Goal: Information Seeking & Learning: Learn about a topic

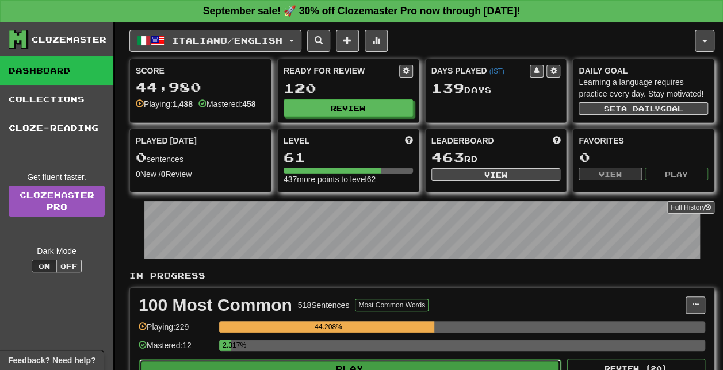
click at [353, 363] on button "Play" at bounding box center [349, 369] width 421 height 20
select select "**"
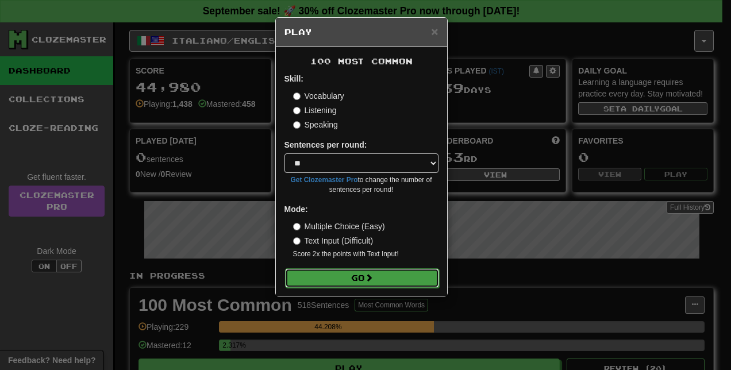
click at [366, 271] on button "Go" at bounding box center [362, 279] width 154 height 20
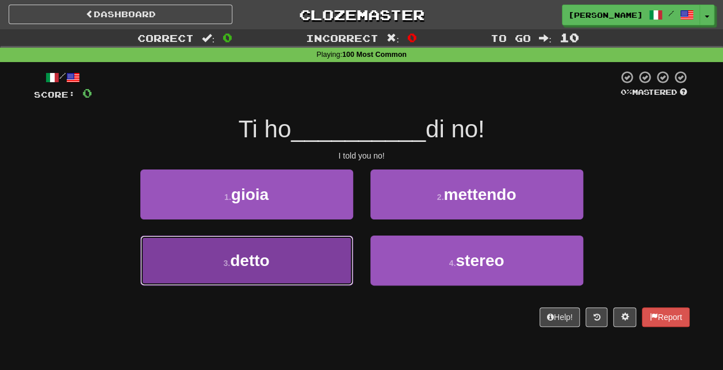
click at [278, 264] on button "3 . detto" at bounding box center [246, 261] width 213 height 50
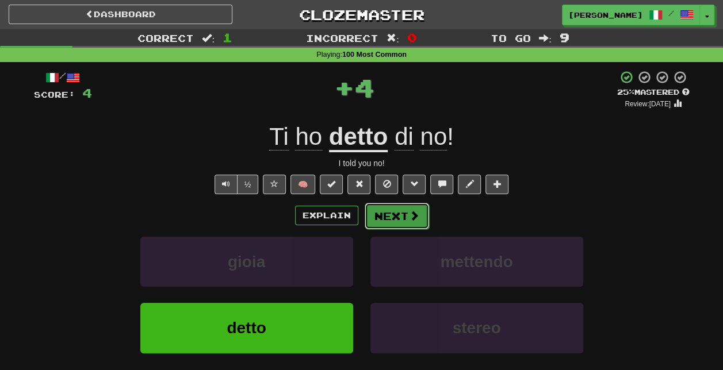
click at [412, 220] on span at bounding box center [414, 215] width 10 height 10
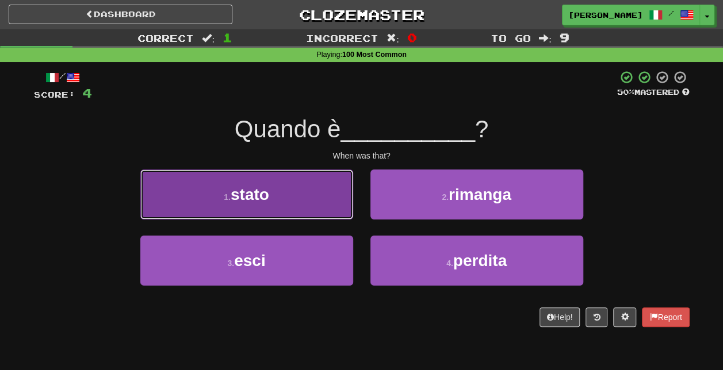
click at [281, 193] on button "1 . stato" at bounding box center [246, 195] width 213 height 50
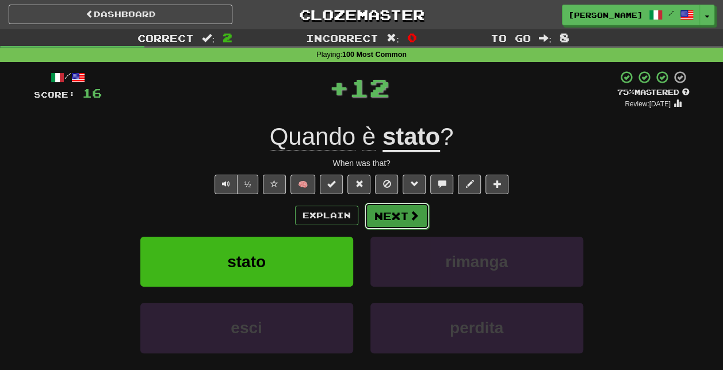
click at [398, 216] on button "Next" at bounding box center [397, 216] width 64 height 26
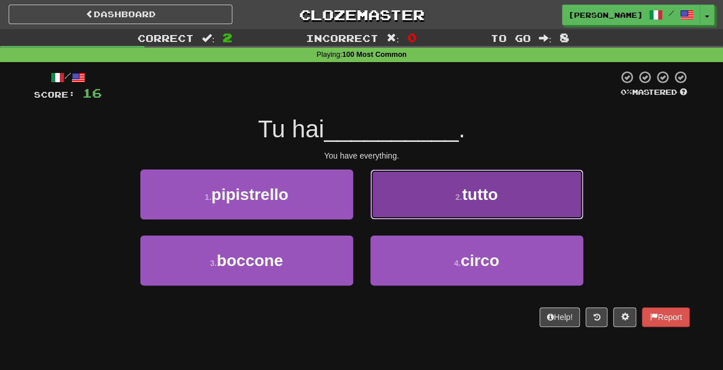
click at [473, 218] on button "2 . tutto" at bounding box center [476, 195] width 213 height 50
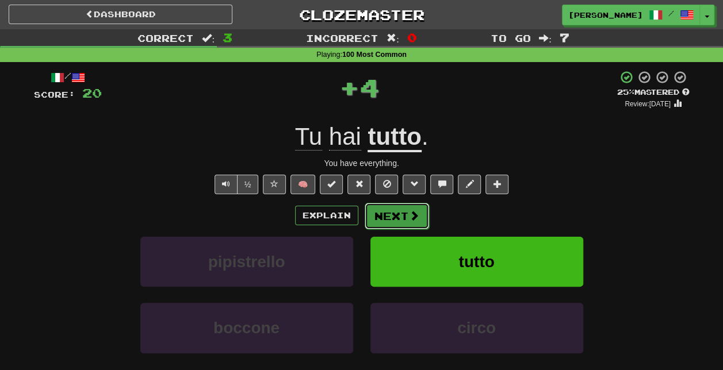
click at [404, 213] on button "Next" at bounding box center [397, 216] width 64 height 26
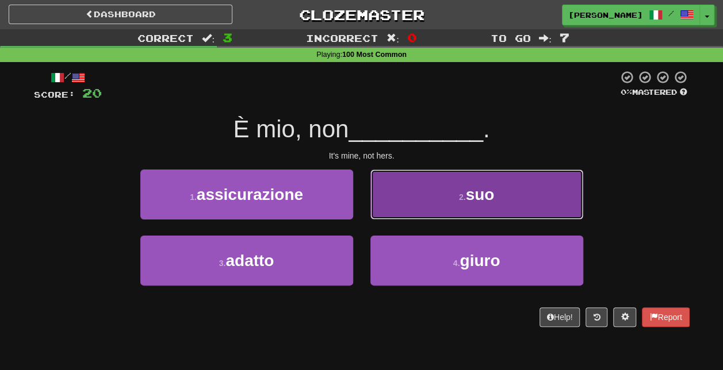
click at [463, 206] on button "2 . suo" at bounding box center [476, 195] width 213 height 50
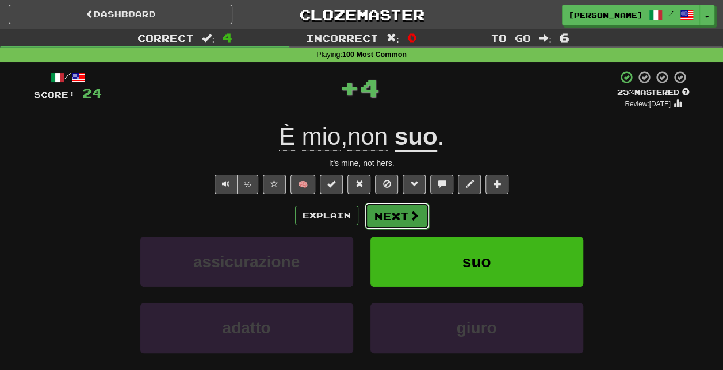
click at [401, 216] on button "Next" at bounding box center [397, 216] width 64 height 26
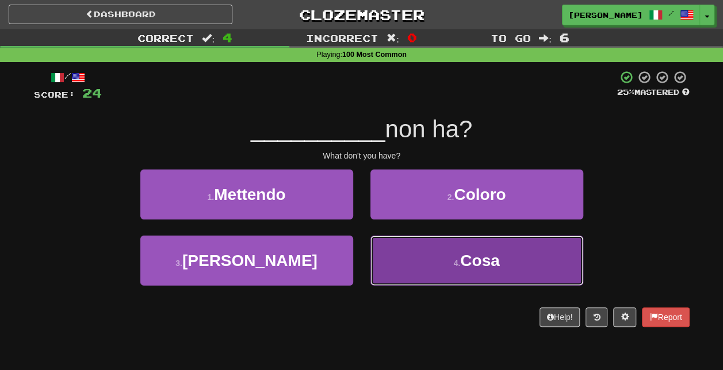
click at [464, 256] on span "Cosa" at bounding box center [479, 261] width 39 height 18
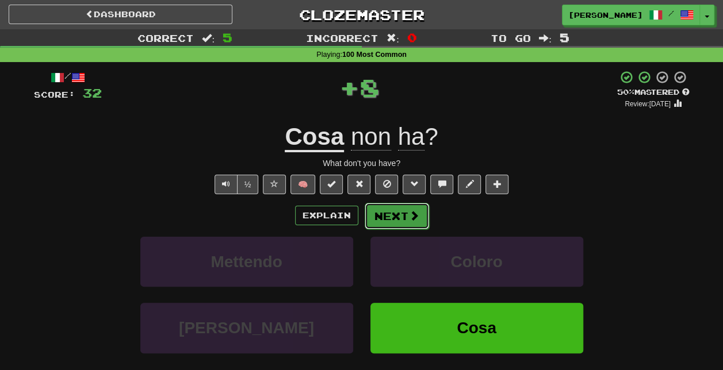
click at [405, 212] on button "Next" at bounding box center [397, 216] width 64 height 26
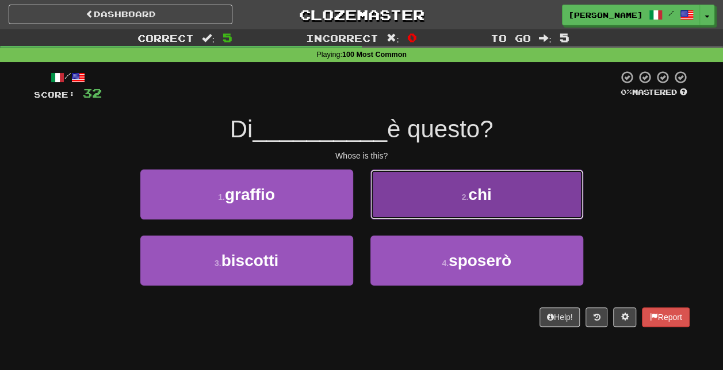
click at [480, 204] on button "2 . chi" at bounding box center [476, 195] width 213 height 50
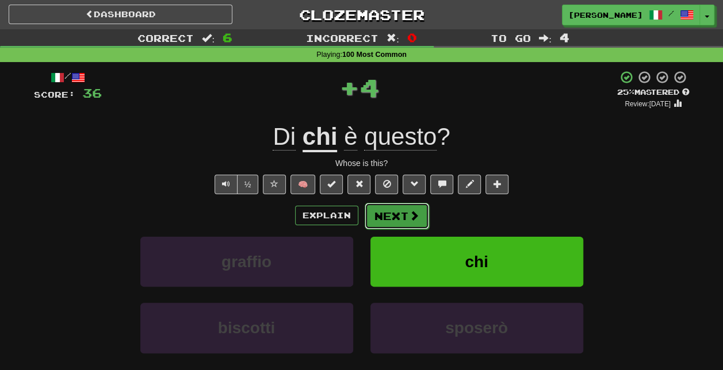
click at [405, 211] on button "Next" at bounding box center [397, 216] width 64 height 26
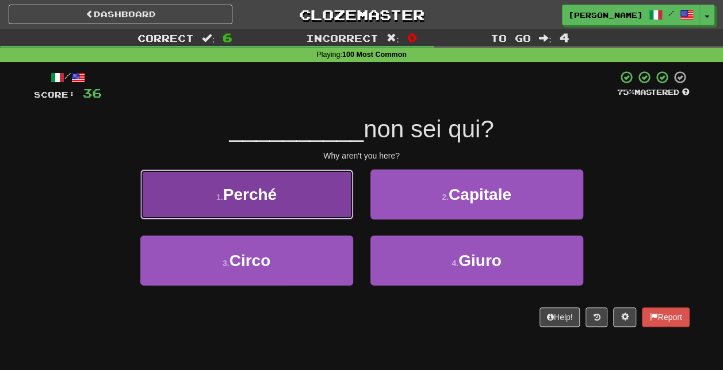
click at [326, 200] on button "1 . Perché" at bounding box center [246, 195] width 213 height 50
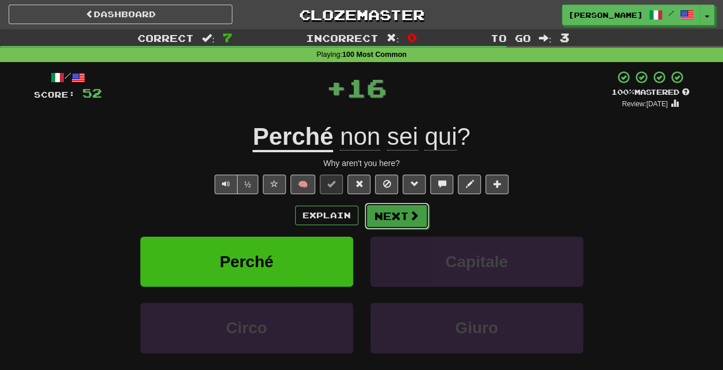
click at [415, 217] on span at bounding box center [414, 215] width 10 height 10
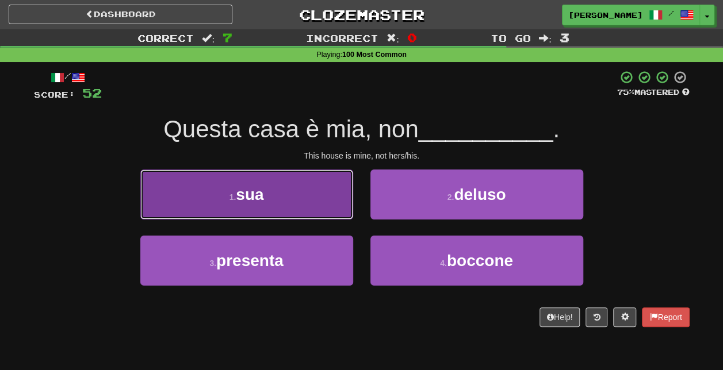
click at [297, 202] on button "1 . sua" at bounding box center [246, 195] width 213 height 50
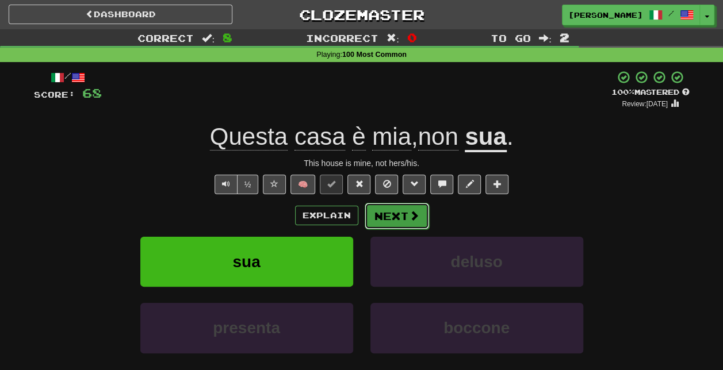
click at [405, 215] on button "Next" at bounding box center [397, 216] width 64 height 26
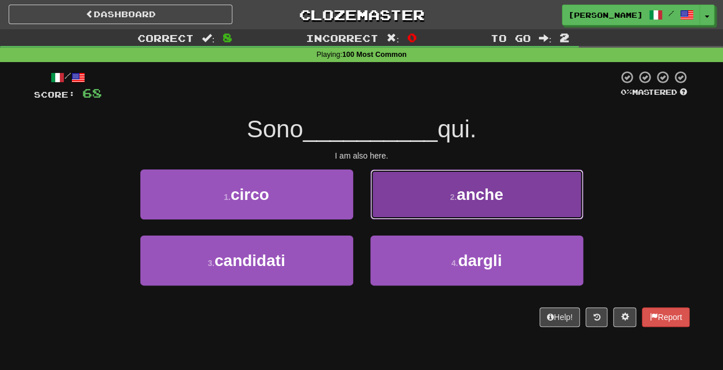
click at [465, 204] on button "2 . anche" at bounding box center [476, 195] width 213 height 50
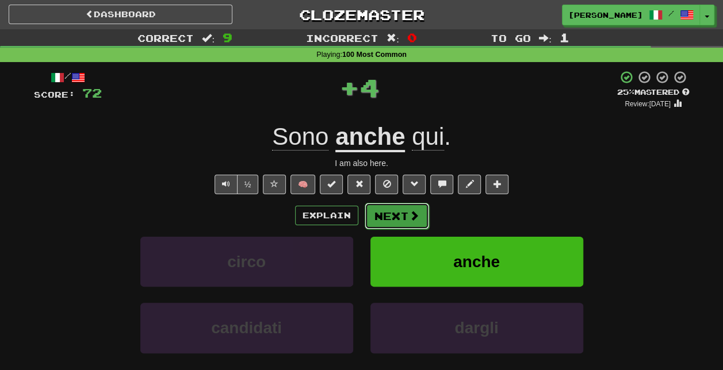
click at [404, 217] on button "Next" at bounding box center [397, 216] width 64 height 26
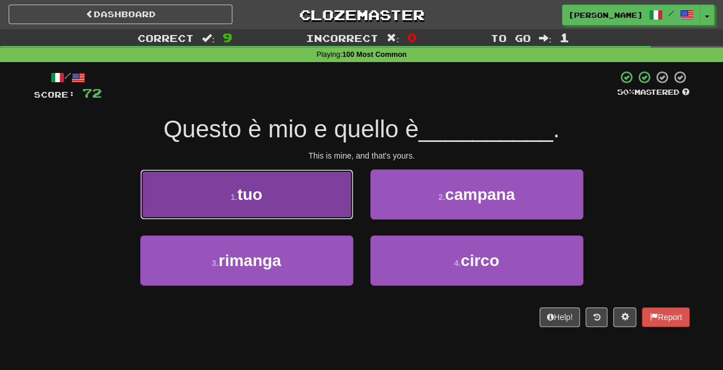
click at [314, 195] on button "1 . tuo" at bounding box center [246, 195] width 213 height 50
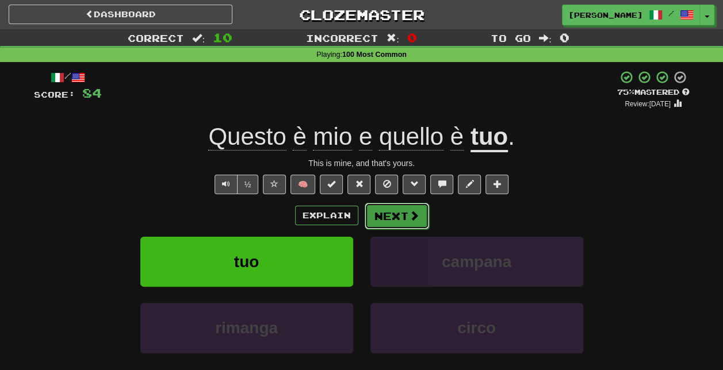
click at [402, 217] on button "Next" at bounding box center [397, 216] width 64 height 26
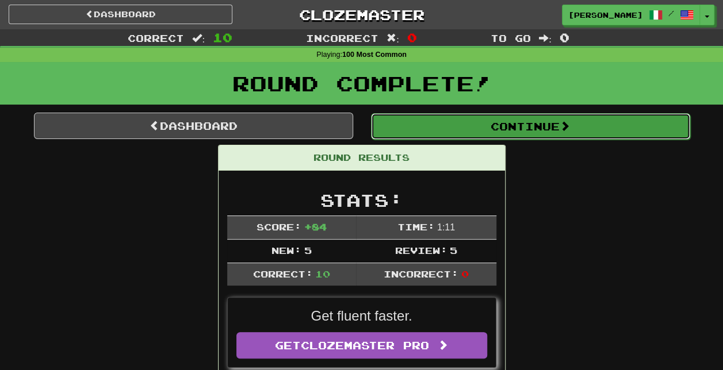
click at [497, 128] on button "Continue" at bounding box center [530, 126] width 319 height 26
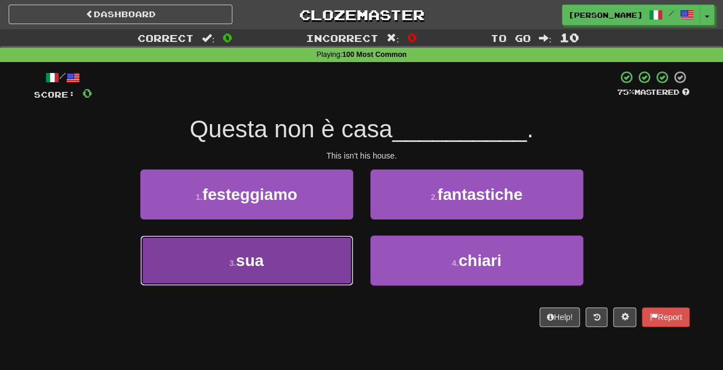
click at [284, 260] on button "3 . sua" at bounding box center [246, 261] width 213 height 50
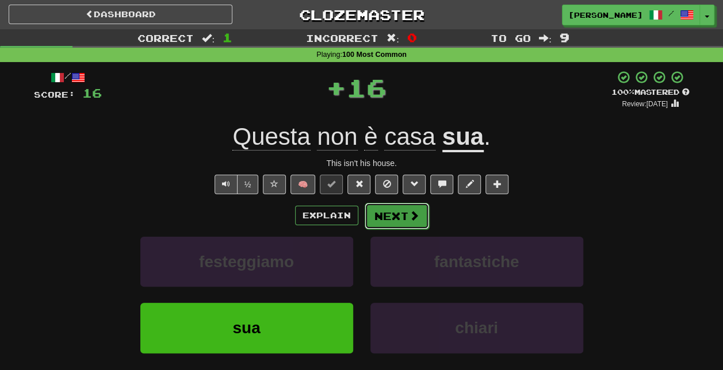
click at [412, 210] on span at bounding box center [414, 215] width 10 height 10
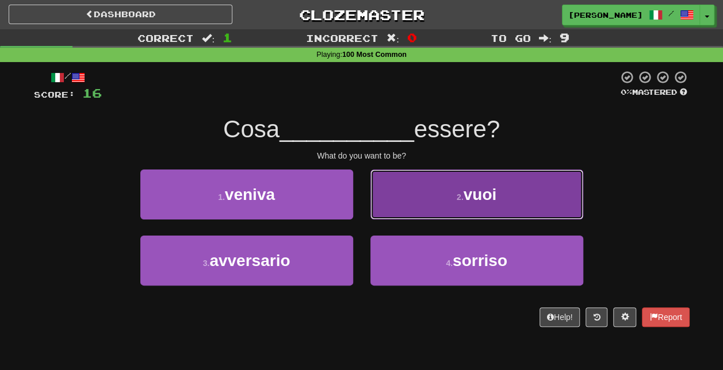
click at [484, 204] on button "2 . vuoi" at bounding box center [476, 195] width 213 height 50
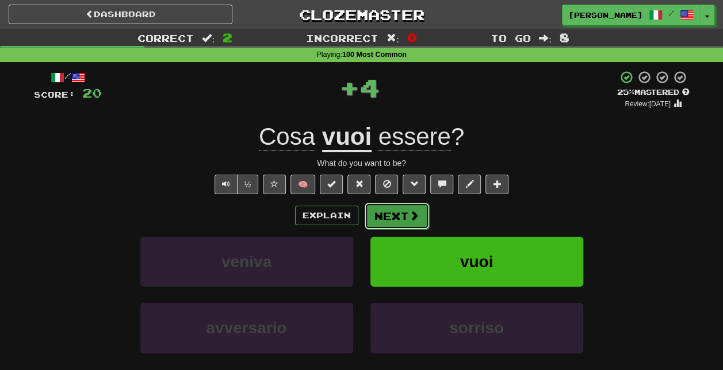
click at [396, 213] on button "Next" at bounding box center [397, 216] width 64 height 26
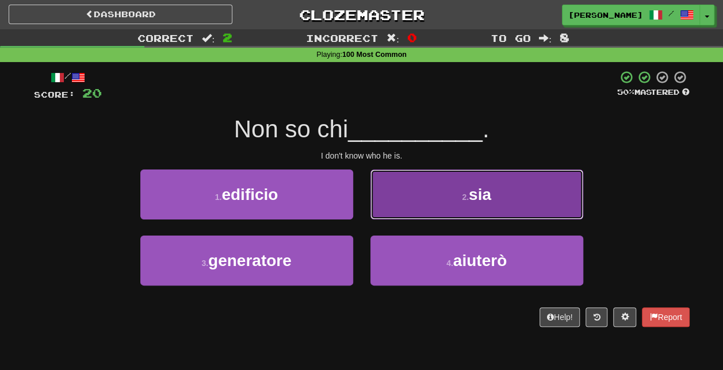
click at [443, 192] on button "2 . sia" at bounding box center [476, 195] width 213 height 50
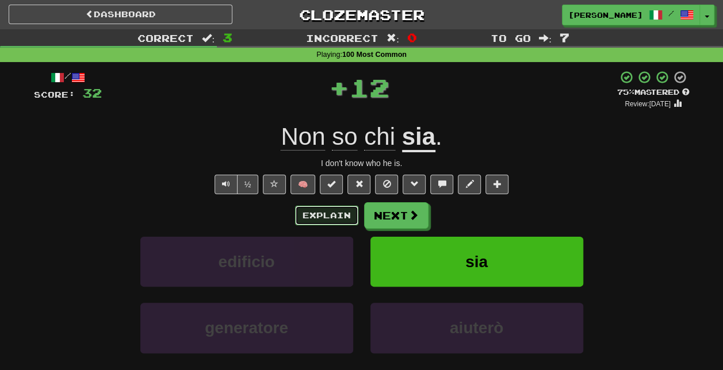
click at [316, 214] on button "Explain" at bounding box center [326, 216] width 63 height 20
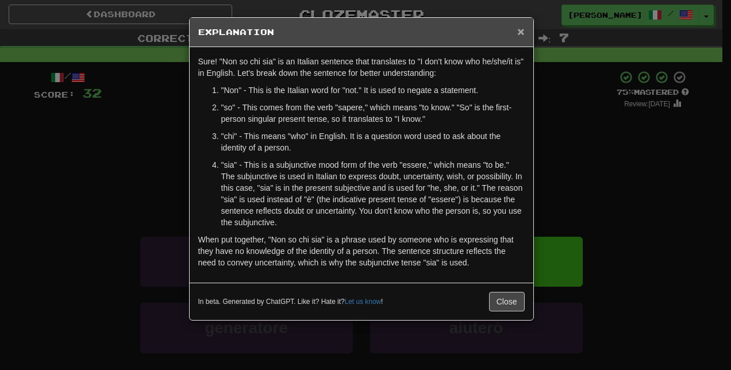
click at [522, 29] on span "×" at bounding box center [520, 31] width 7 height 13
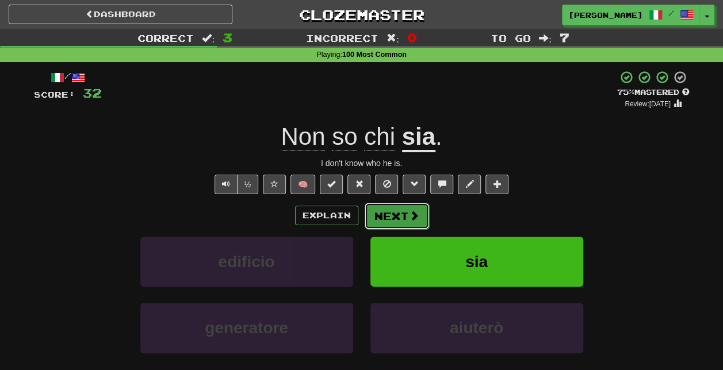
click at [413, 212] on span at bounding box center [414, 215] width 10 height 10
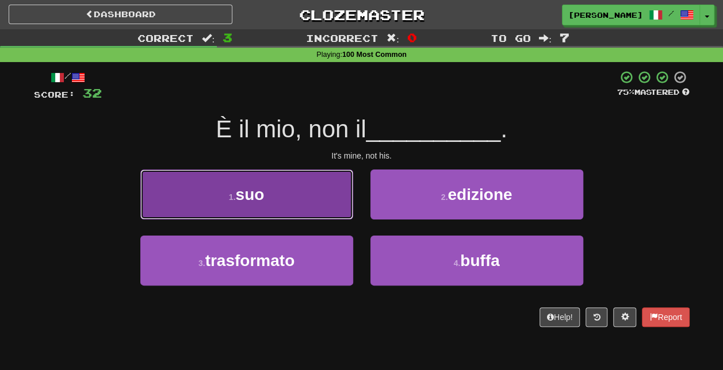
click at [320, 199] on button "1 . suo" at bounding box center [246, 195] width 213 height 50
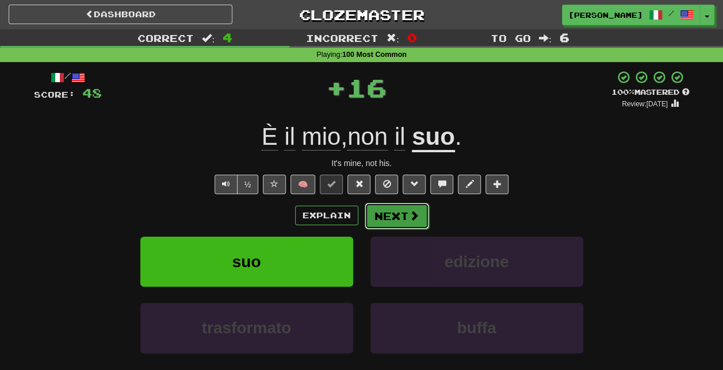
click at [414, 211] on span at bounding box center [414, 215] width 10 height 10
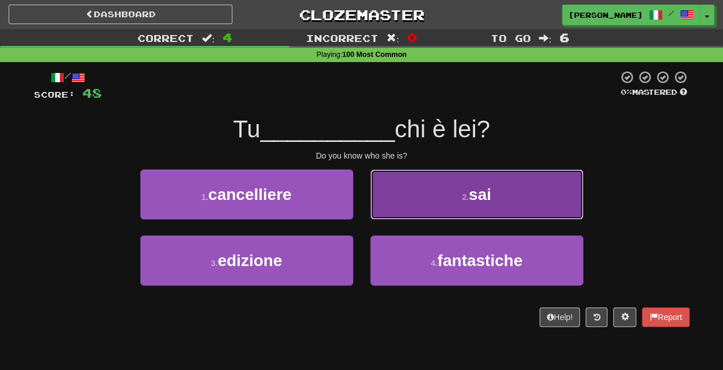
click at [480, 197] on span "sai" at bounding box center [480, 195] width 22 height 18
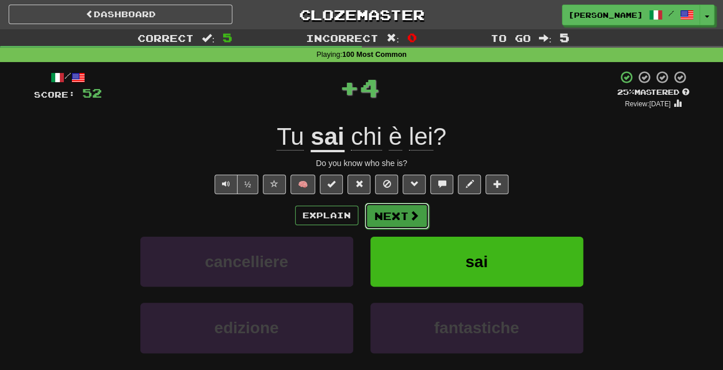
click at [385, 209] on button "Next" at bounding box center [397, 216] width 64 height 26
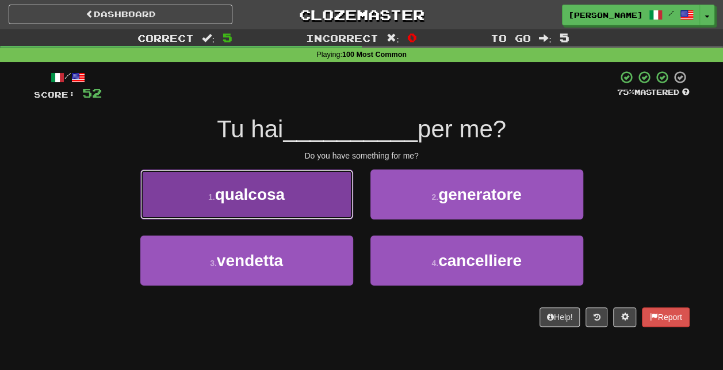
click at [336, 199] on button "1 . qualcosa" at bounding box center [246, 195] width 213 height 50
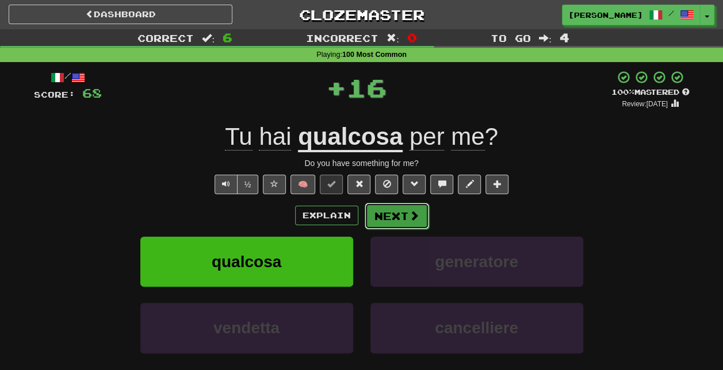
click at [407, 214] on button "Next" at bounding box center [397, 216] width 64 height 26
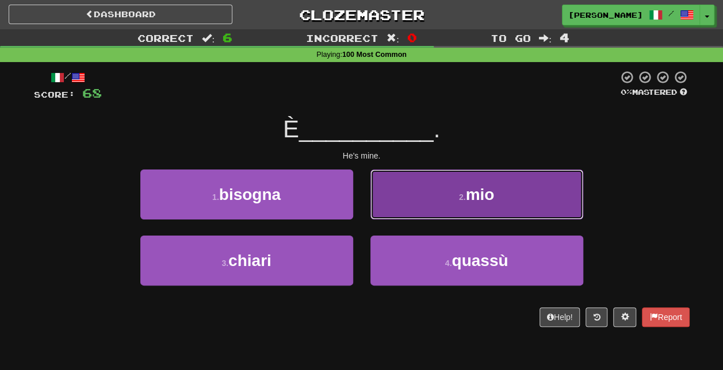
click at [459, 201] on small "2 ." at bounding box center [462, 197] width 7 height 9
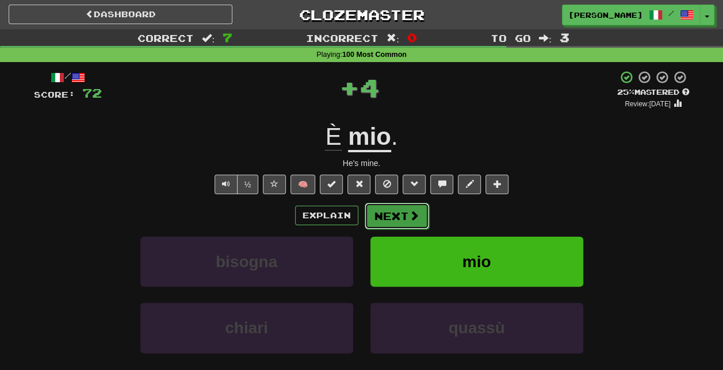
click at [403, 213] on button "Next" at bounding box center [397, 216] width 64 height 26
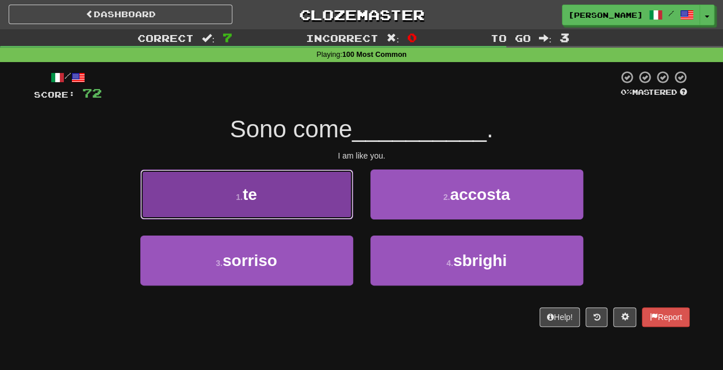
click at [300, 200] on button "1 . te" at bounding box center [246, 195] width 213 height 50
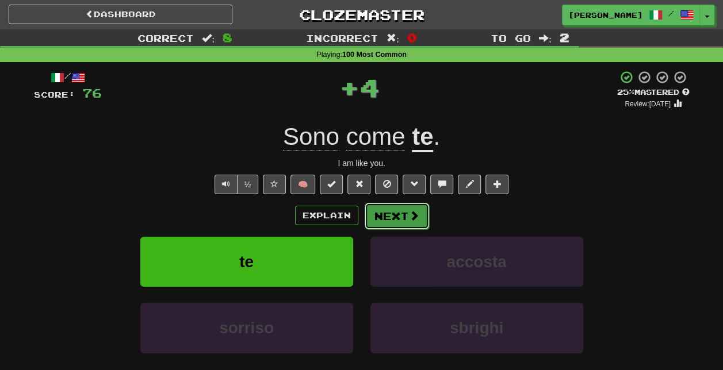
click at [411, 217] on span at bounding box center [414, 215] width 10 height 10
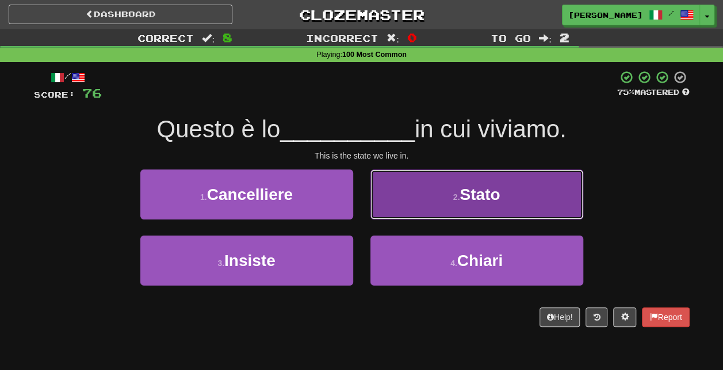
click at [448, 210] on button "2 . Stato" at bounding box center [476, 195] width 213 height 50
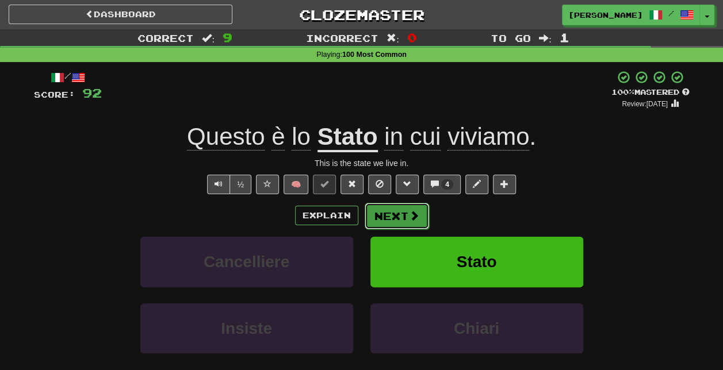
click at [411, 218] on span at bounding box center [414, 215] width 10 height 10
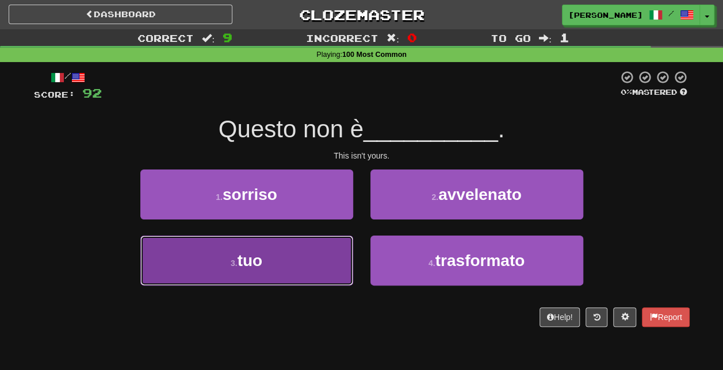
click at [303, 262] on button "3 . tuo" at bounding box center [246, 261] width 213 height 50
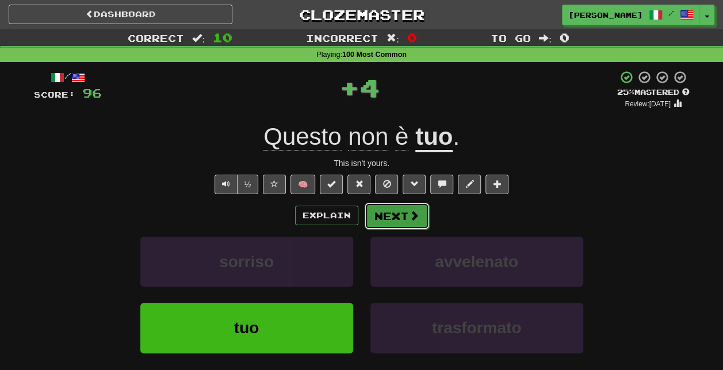
click at [410, 220] on span at bounding box center [414, 215] width 10 height 10
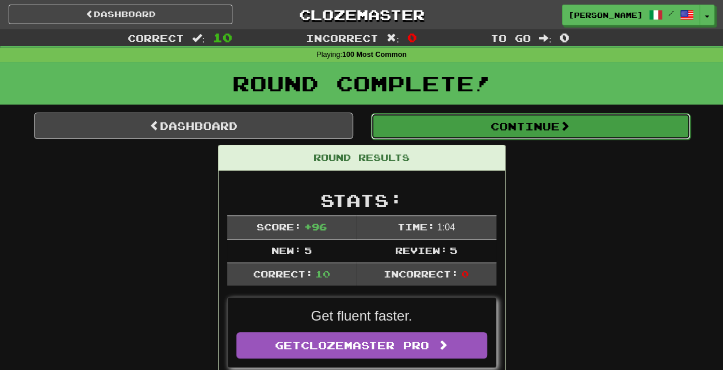
click at [488, 121] on button "Continue" at bounding box center [530, 126] width 319 height 26
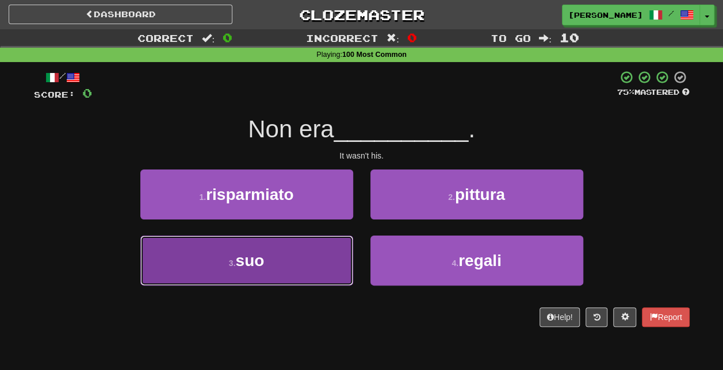
click at [286, 279] on button "3 . suo" at bounding box center [246, 261] width 213 height 50
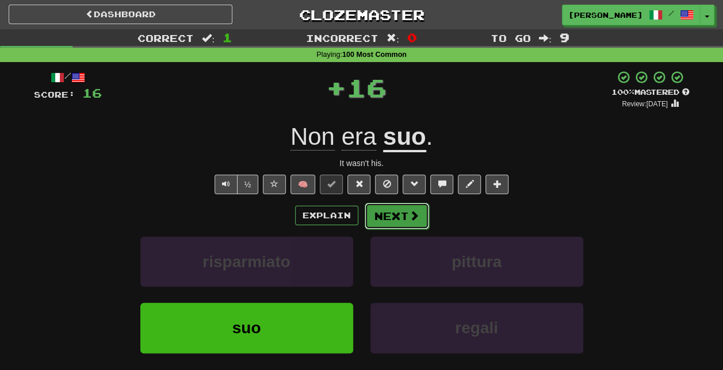
click at [415, 215] on span at bounding box center [414, 215] width 10 height 10
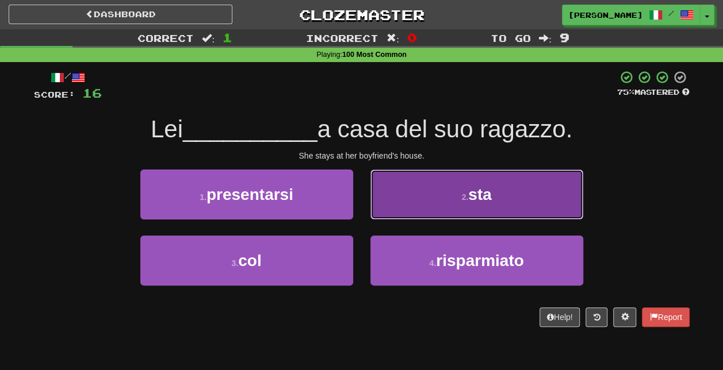
click at [463, 209] on button "2 . sta" at bounding box center [476, 195] width 213 height 50
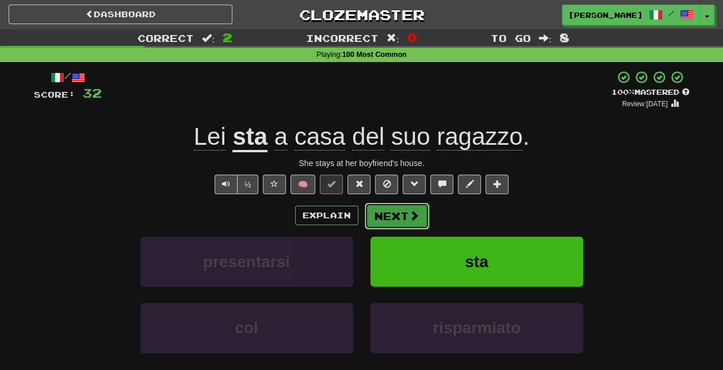
click at [414, 216] on span at bounding box center [414, 215] width 10 height 10
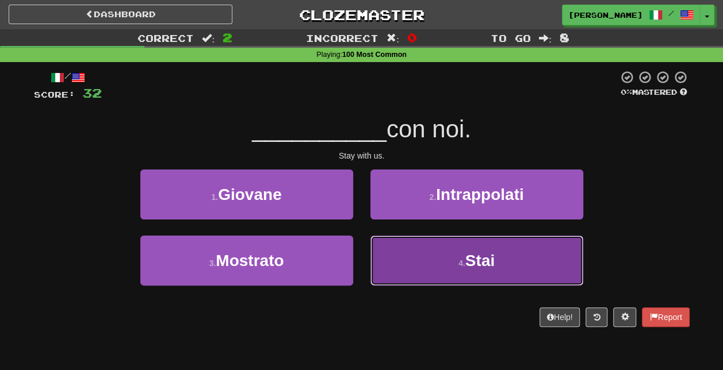
click at [461, 266] on small "4 ." at bounding box center [461, 263] width 7 height 9
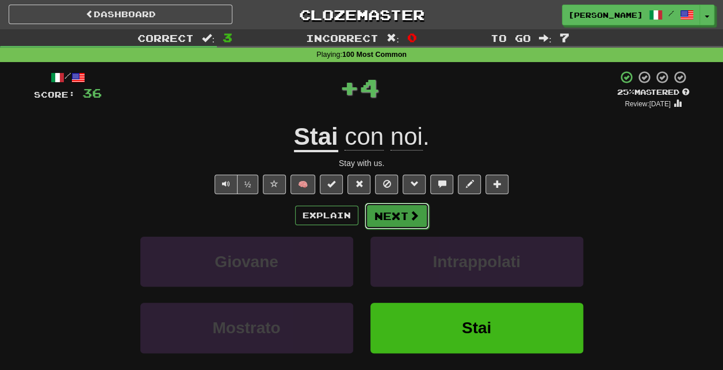
click at [400, 217] on button "Next" at bounding box center [397, 216] width 64 height 26
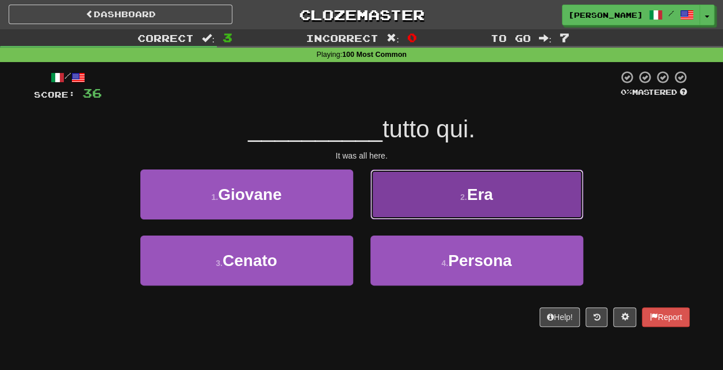
click at [488, 202] on span "Era" at bounding box center [480, 195] width 26 height 18
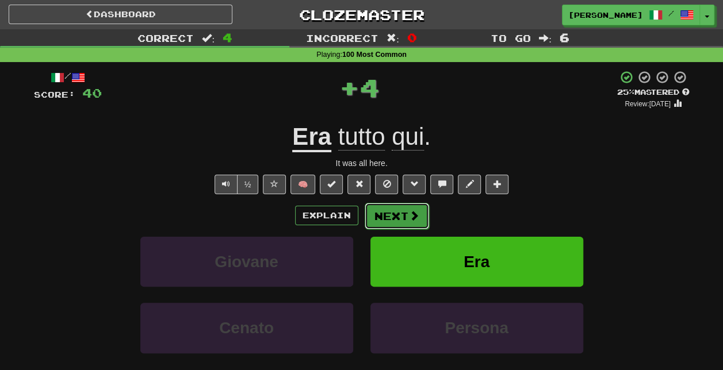
click at [406, 214] on button "Next" at bounding box center [397, 216] width 64 height 26
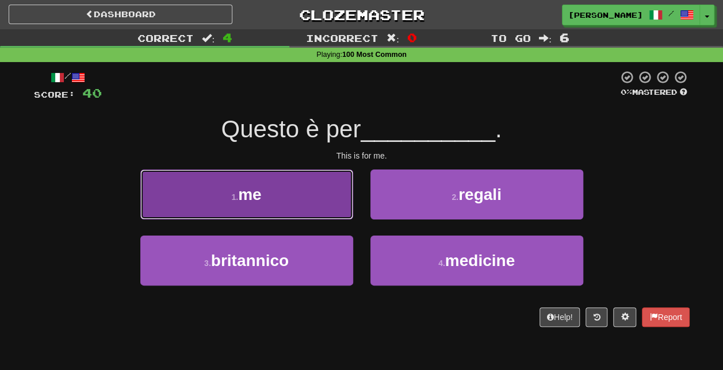
click at [330, 205] on button "1 . me" at bounding box center [246, 195] width 213 height 50
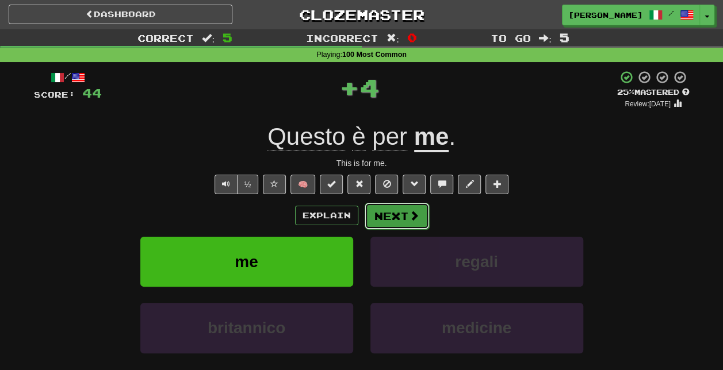
click at [421, 213] on button "Next" at bounding box center [397, 216] width 64 height 26
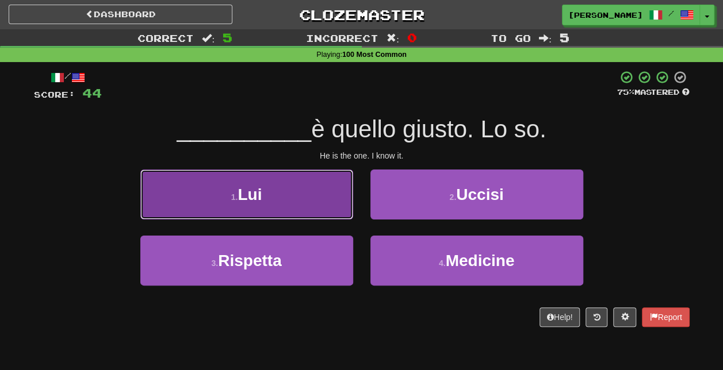
click at [332, 203] on button "1 . Lui" at bounding box center [246, 195] width 213 height 50
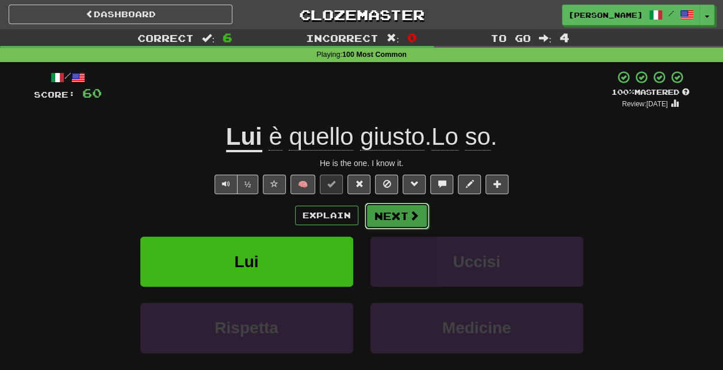
click at [402, 213] on button "Next" at bounding box center [397, 216] width 64 height 26
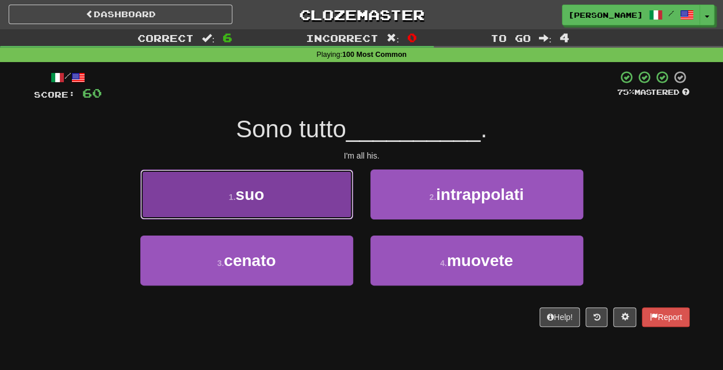
click at [326, 201] on button "1 . suo" at bounding box center [246, 195] width 213 height 50
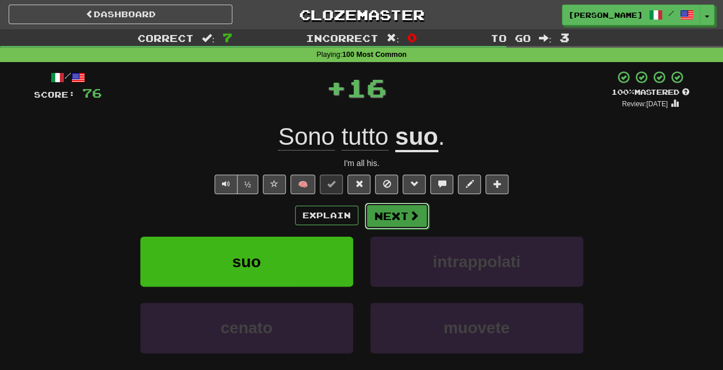
click at [399, 217] on button "Next" at bounding box center [397, 216] width 64 height 26
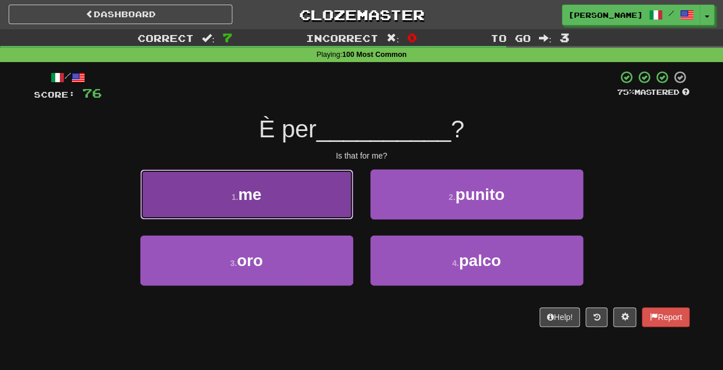
click at [324, 205] on button "1 . me" at bounding box center [246, 195] width 213 height 50
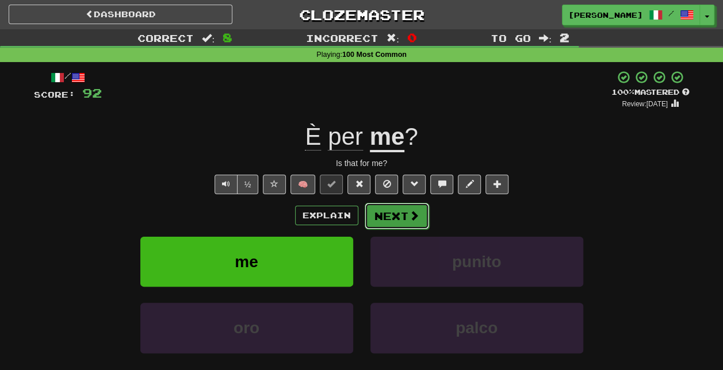
click at [390, 213] on button "Next" at bounding box center [397, 216] width 64 height 26
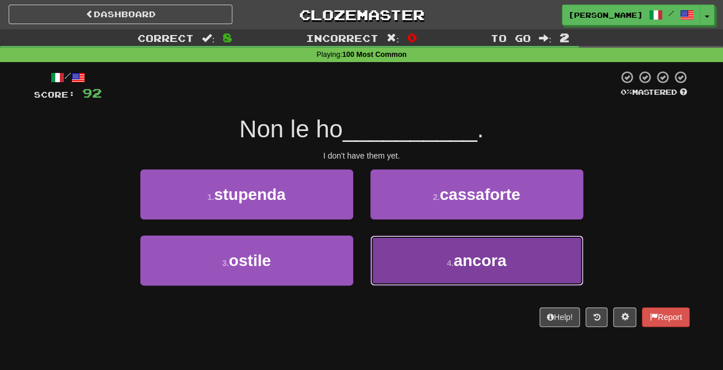
click at [453, 266] on small "4 ." at bounding box center [450, 263] width 7 height 9
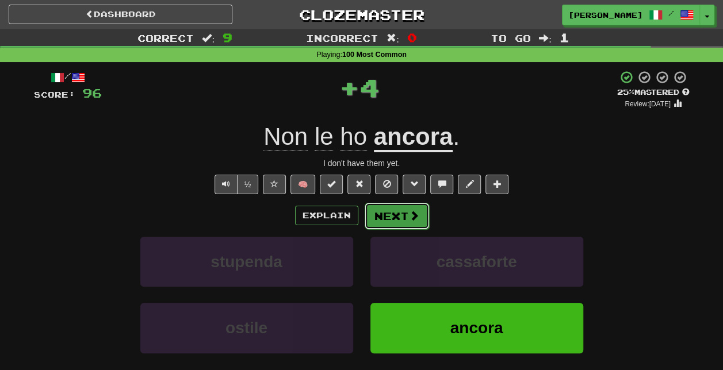
click at [409, 214] on span at bounding box center [414, 215] width 10 height 10
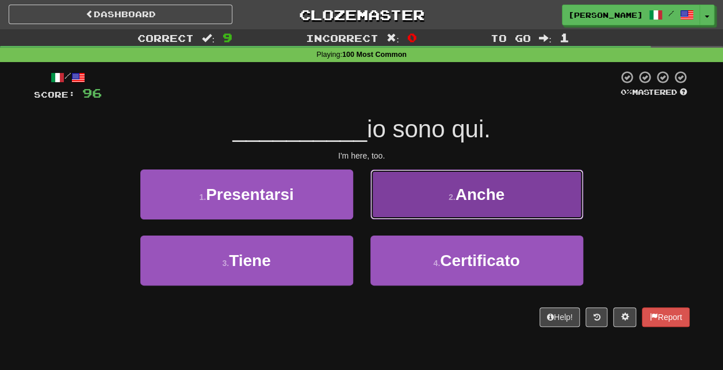
click at [455, 197] on small "2 ." at bounding box center [451, 197] width 7 height 9
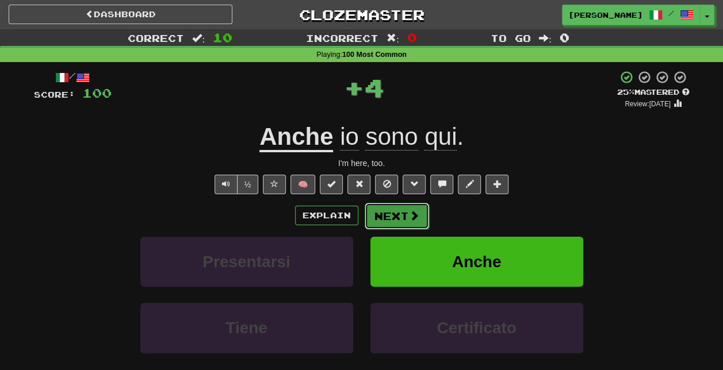
click at [404, 208] on button "Next" at bounding box center [397, 216] width 64 height 26
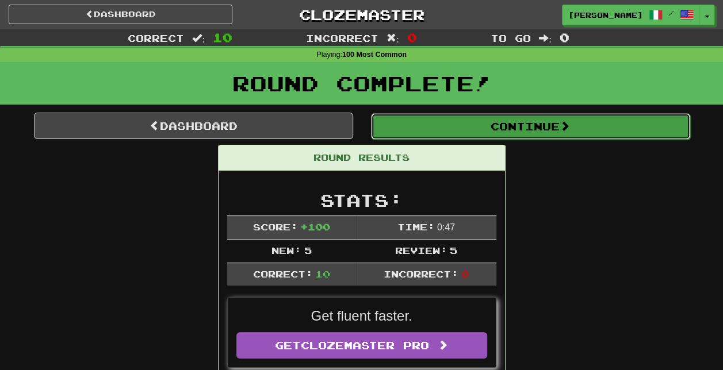
click at [507, 122] on button "Continue" at bounding box center [530, 126] width 319 height 26
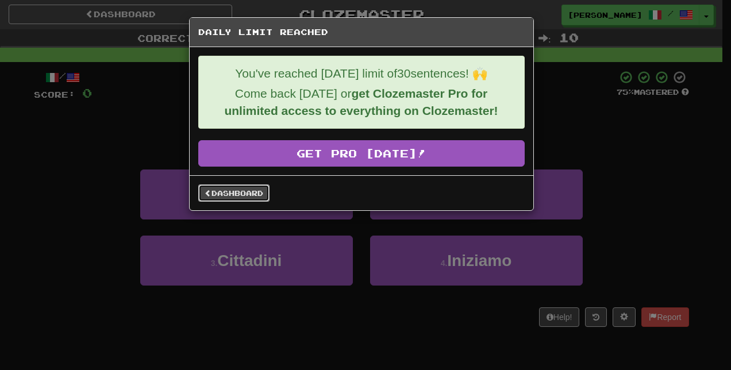
click at [228, 191] on link "Dashboard" at bounding box center [233, 193] width 71 height 17
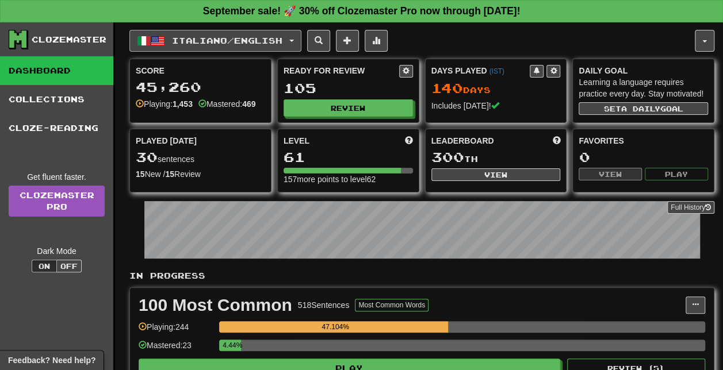
click at [297, 36] on button "Italiano / English" at bounding box center [215, 41] width 172 height 22
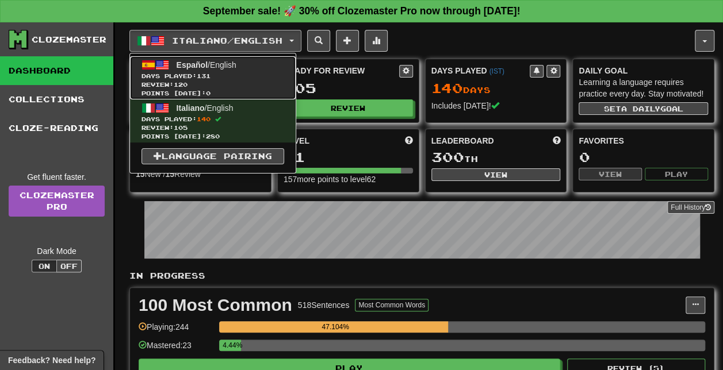
click at [246, 72] on span "Days Played: 131" at bounding box center [212, 76] width 143 height 9
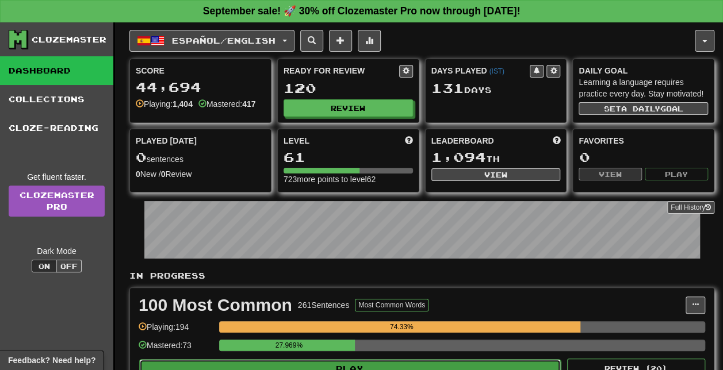
click at [397, 362] on button "Play" at bounding box center [349, 369] width 421 height 20
select select "**"
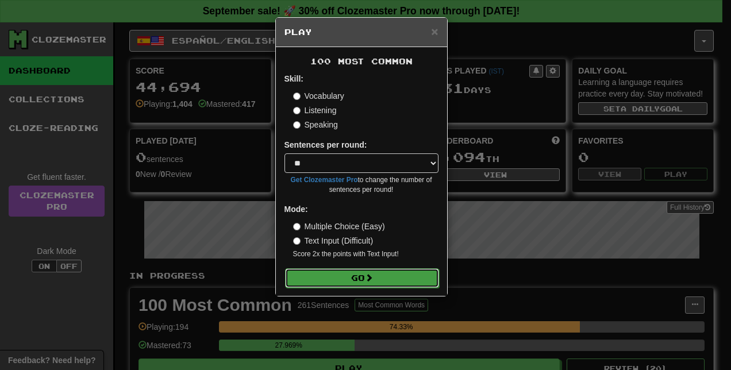
click at [369, 277] on span at bounding box center [369, 278] width 8 height 8
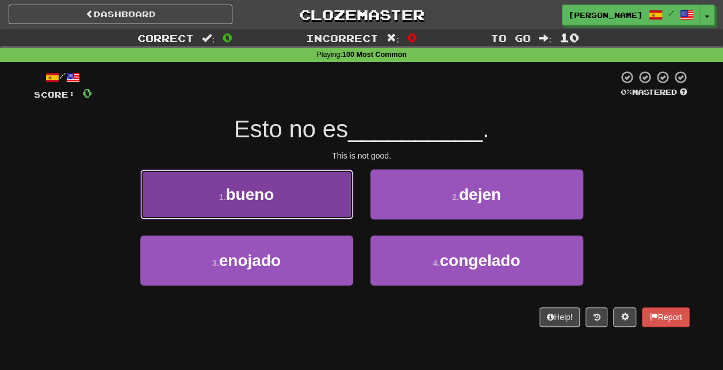
click at [319, 200] on button "1 . bueno" at bounding box center [246, 195] width 213 height 50
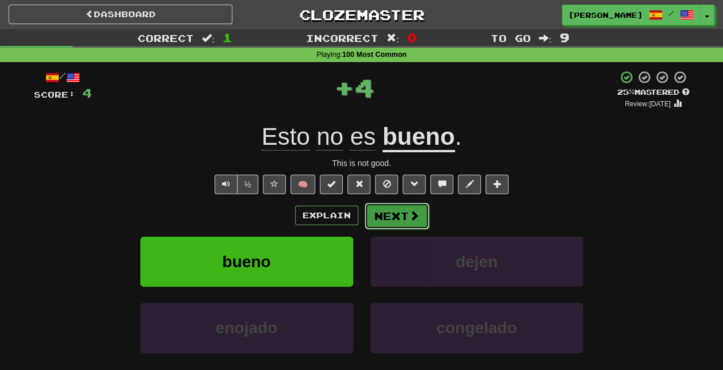
click at [411, 218] on span at bounding box center [414, 215] width 10 height 10
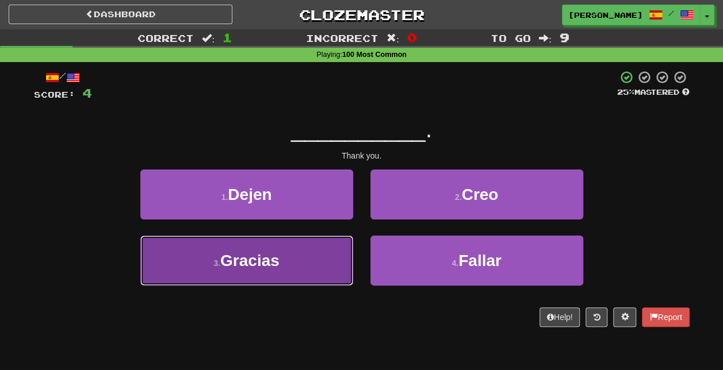
click at [323, 252] on button "3 . Gracias" at bounding box center [246, 261] width 213 height 50
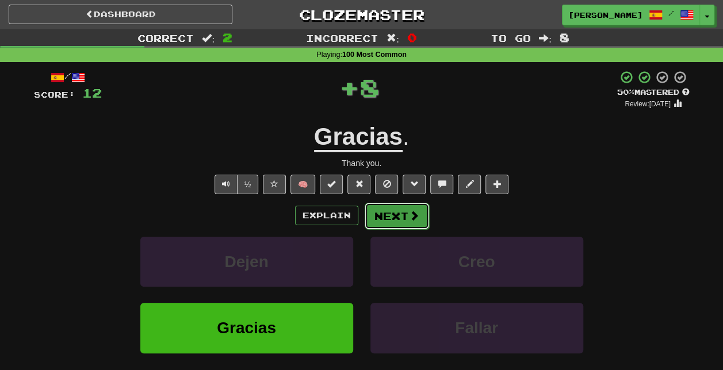
click at [412, 218] on span at bounding box center [414, 215] width 10 height 10
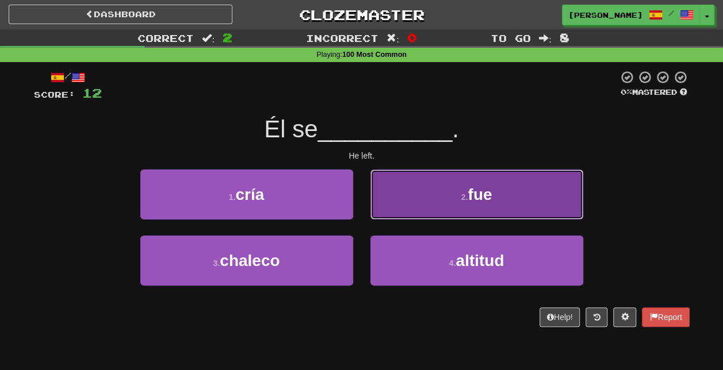
click at [467, 200] on small "2 ." at bounding box center [464, 197] width 7 height 9
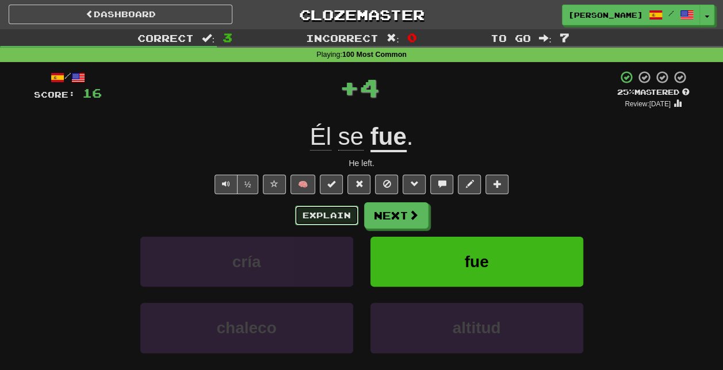
click at [328, 215] on button "Explain" at bounding box center [326, 216] width 63 height 20
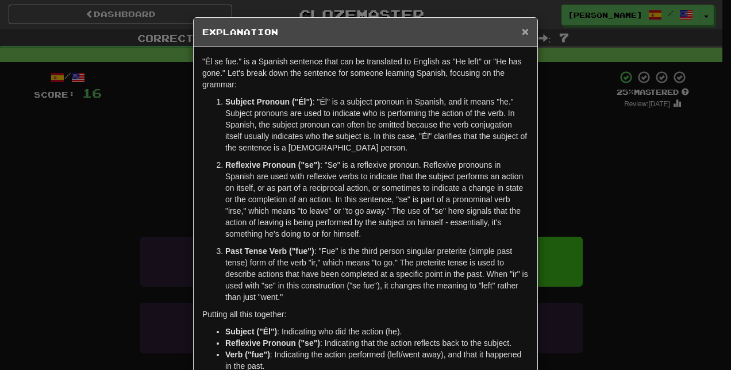
click at [522, 32] on span "×" at bounding box center [525, 31] width 7 height 13
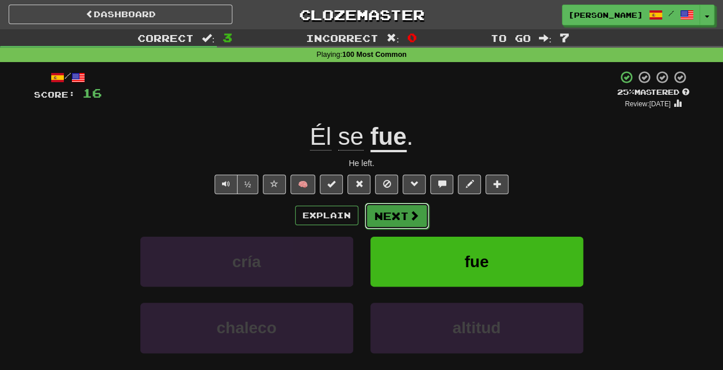
click at [409, 216] on span at bounding box center [414, 215] width 10 height 10
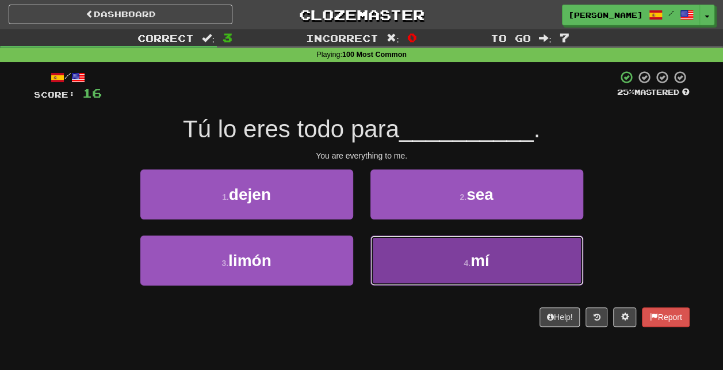
click at [449, 260] on button "4 . mí" at bounding box center [476, 261] width 213 height 50
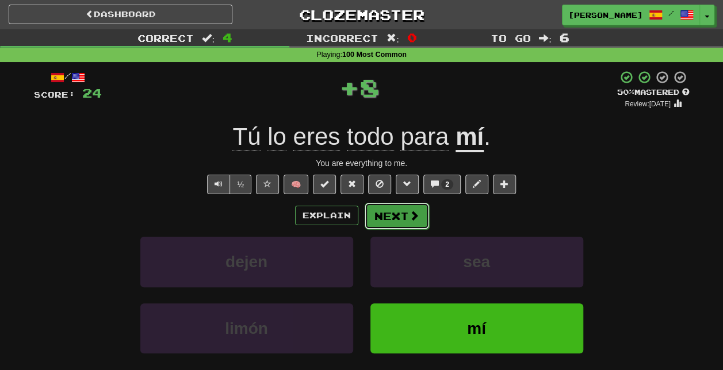
click at [399, 218] on button "Next" at bounding box center [397, 216] width 64 height 26
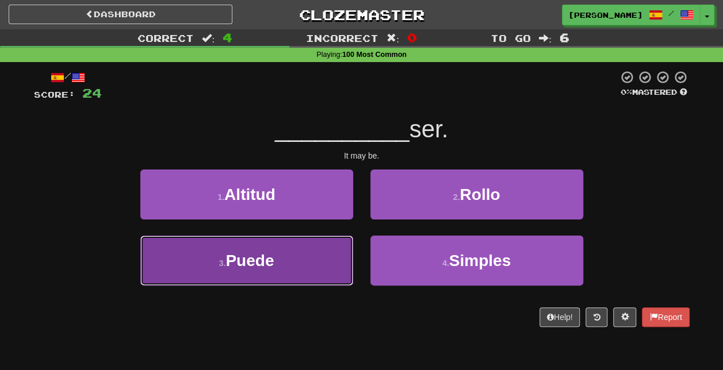
click at [330, 264] on button "3 . Puede" at bounding box center [246, 261] width 213 height 50
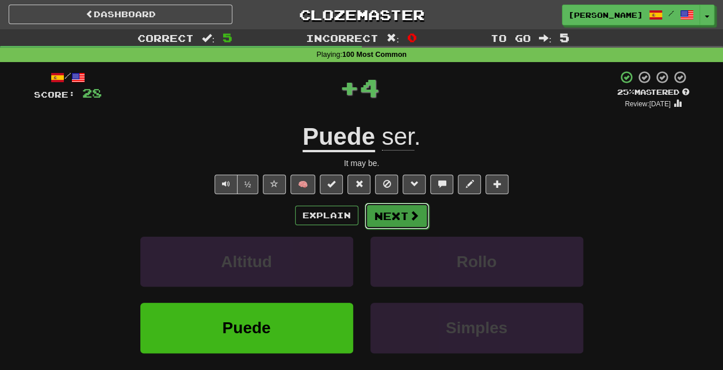
click at [411, 223] on button "Next" at bounding box center [397, 216] width 64 height 26
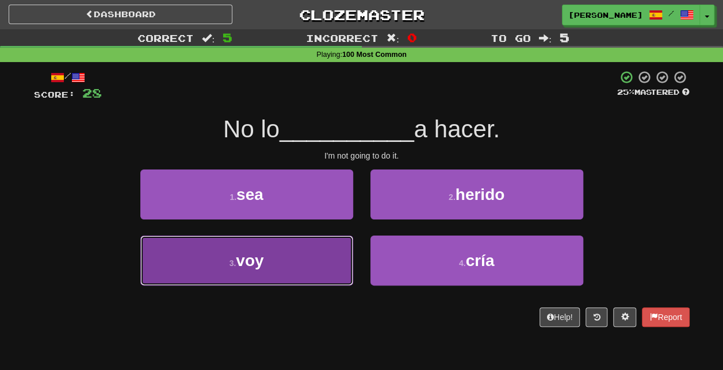
click at [317, 266] on button "3 . voy" at bounding box center [246, 261] width 213 height 50
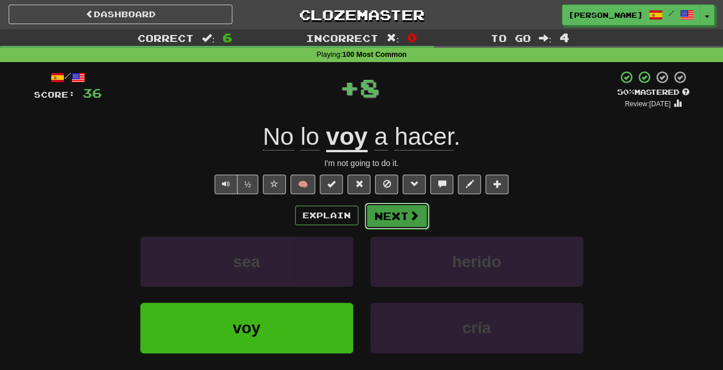
click at [396, 215] on button "Next" at bounding box center [397, 216] width 64 height 26
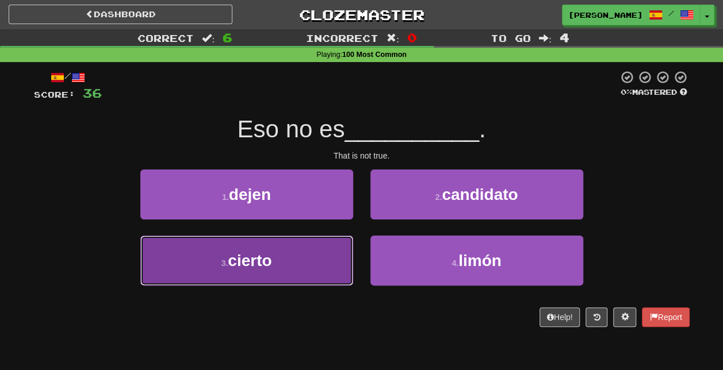
click at [316, 277] on button "3 . cierto" at bounding box center [246, 261] width 213 height 50
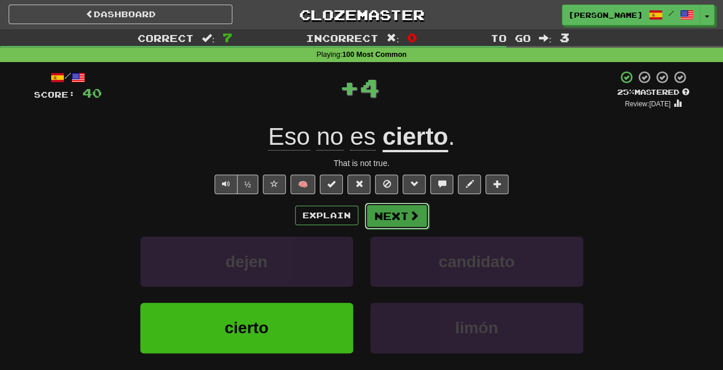
click at [411, 213] on span at bounding box center [414, 215] width 10 height 10
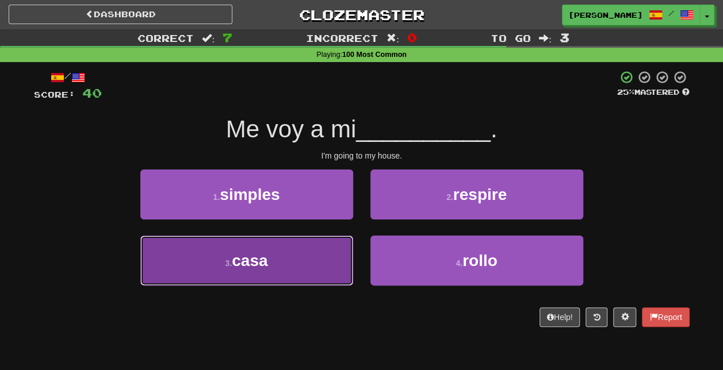
click at [316, 268] on button "3 . casa" at bounding box center [246, 261] width 213 height 50
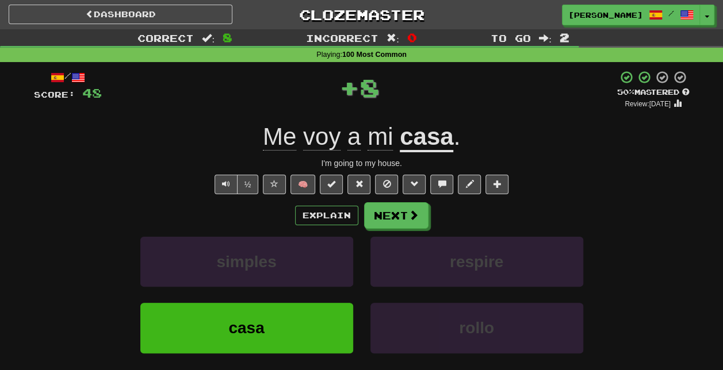
click at [427, 215] on div "Explain Next" at bounding box center [361, 215] width 655 height 26
click at [413, 215] on span at bounding box center [414, 215] width 10 height 10
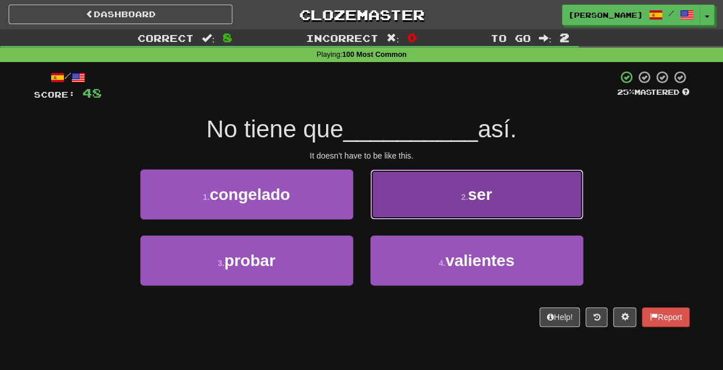
click at [475, 204] on button "2 . ser" at bounding box center [476, 195] width 213 height 50
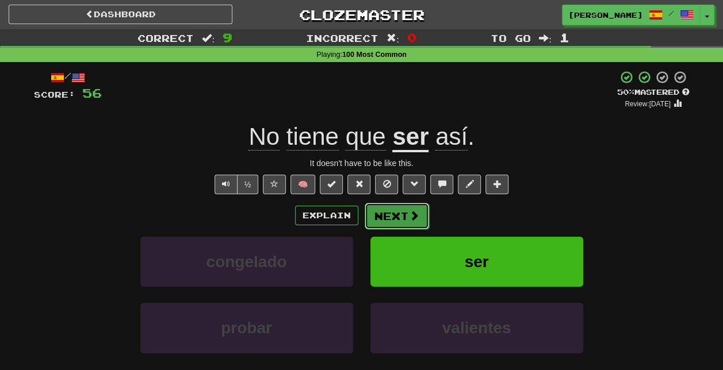
click at [398, 218] on button "Next" at bounding box center [397, 216] width 64 height 26
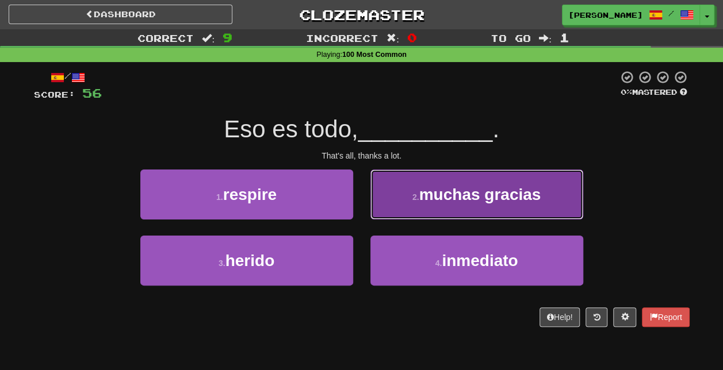
click at [465, 182] on button "2 . muchas gracias" at bounding box center [476, 195] width 213 height 50
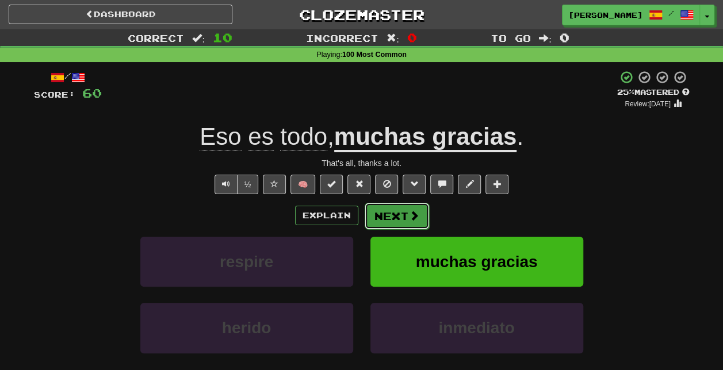
click at [400, 213] on button "Next" at bounding box center [397, 216] width 64 height 26
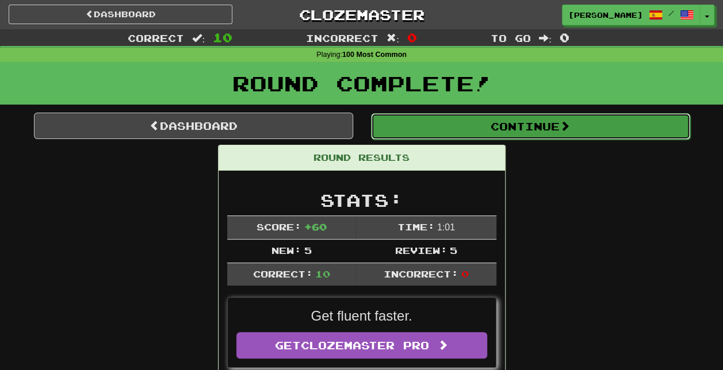
click at [476, 126] on button "Continue" at bounding box center [530, 126] width 319 height 26
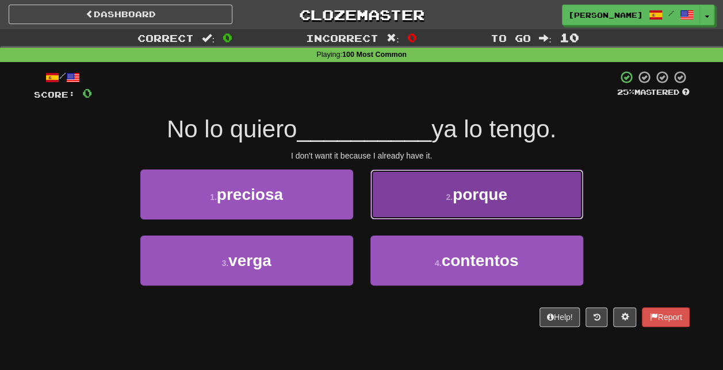
click at [482, 196] on span "porque" at bounding box center [480, 195] width 55 height 18
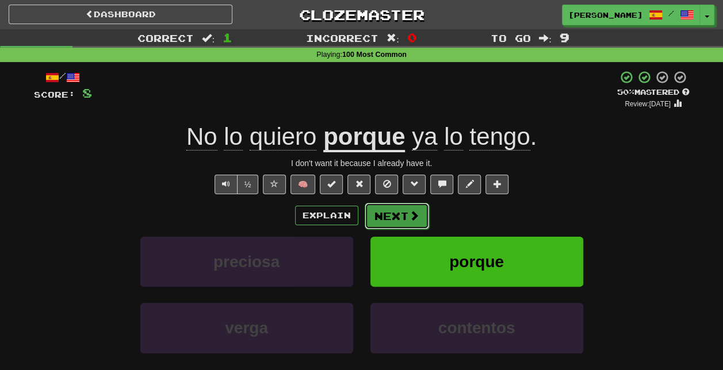
click at [397, 215] on button "Next" at bounding box center [397, 216] width 64 height 26
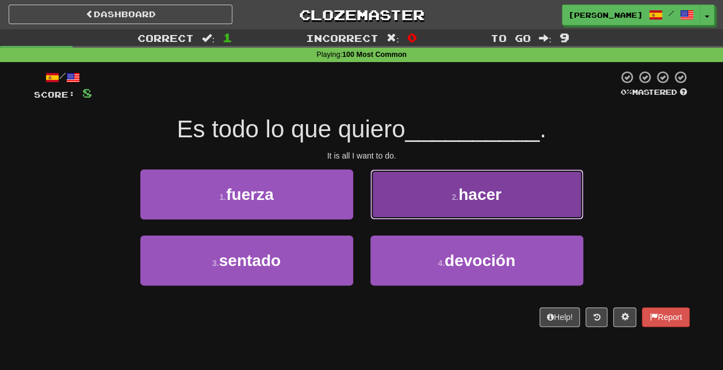
click at [414, 209] on button "2 . hacer" at bounding box center [476, 195] width 213 height 50
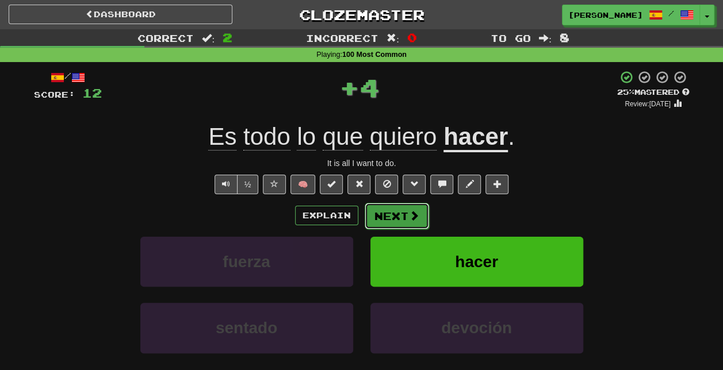
click at [399, 214] on button "Next" at bounding box center [397, 216] width 64 height 26
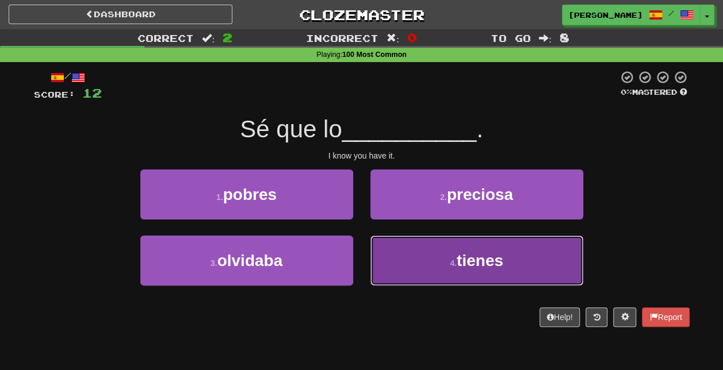
click at [463, 258] on span "tienes" at bounding box center [480, 261] width 47 height 18
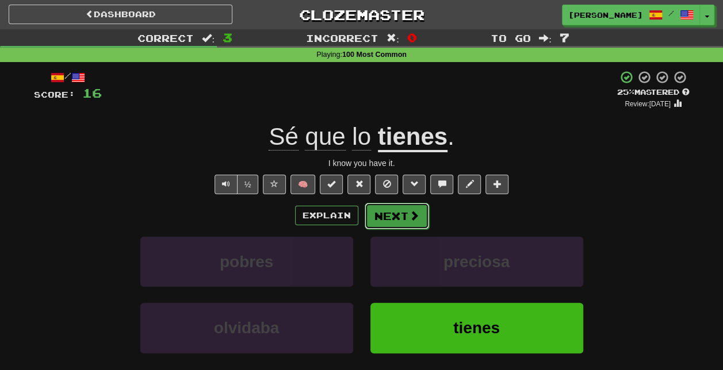
click at [405, 217] on button "Next" at bounding box center [397, 216] width 64 height 26
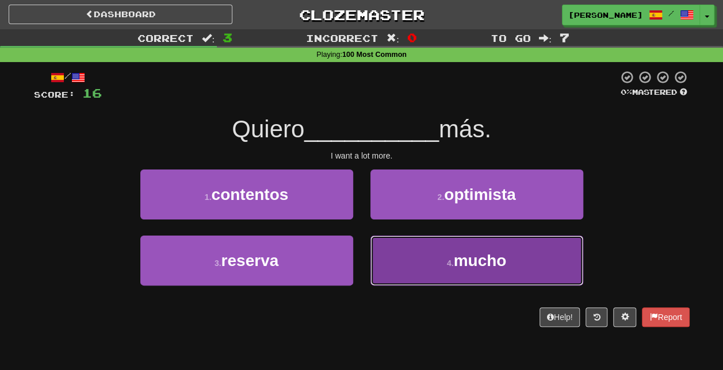
click at [445, 256] on button "4 . mucho" at bounding box center [476, 261] width 213 height 50
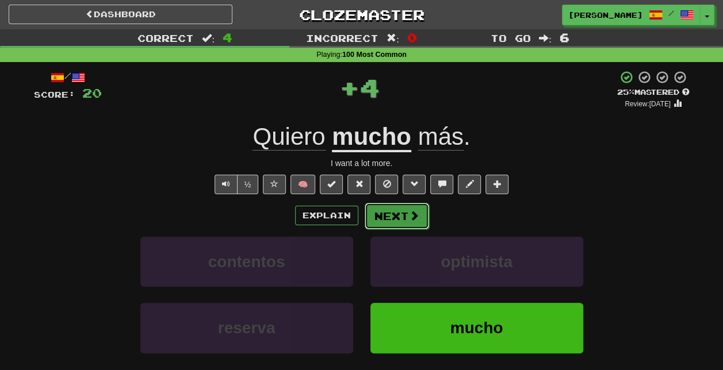
click at [417, 211] on span at bounding box center [414, 215] width 10 height 10
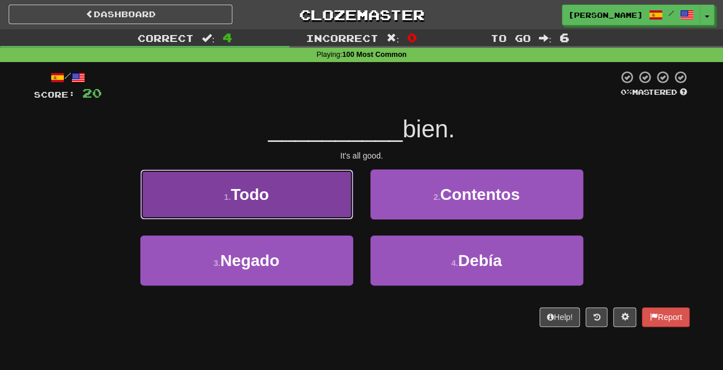
click at [327, 195] on button "1 . Todo" at bounding box center [246, 195] width 213 height 50
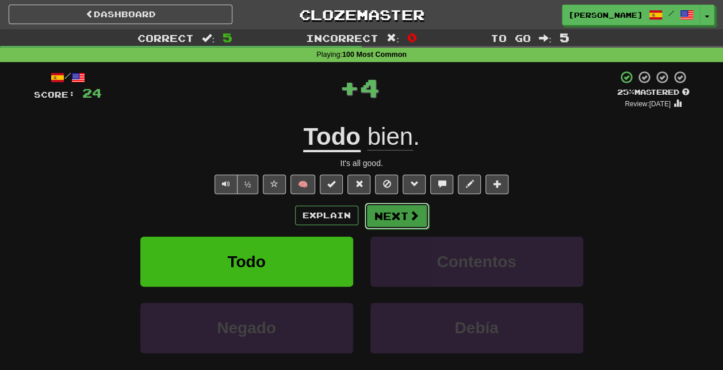
click at [417, 214] on span at bounding box center [414, 215] width 10 height 10
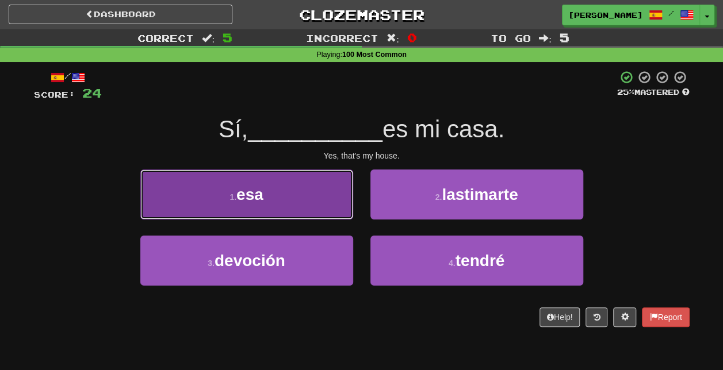
click at [326, 198] on button "1 . esa" at bounding box center [246, 195] width 213 height 50
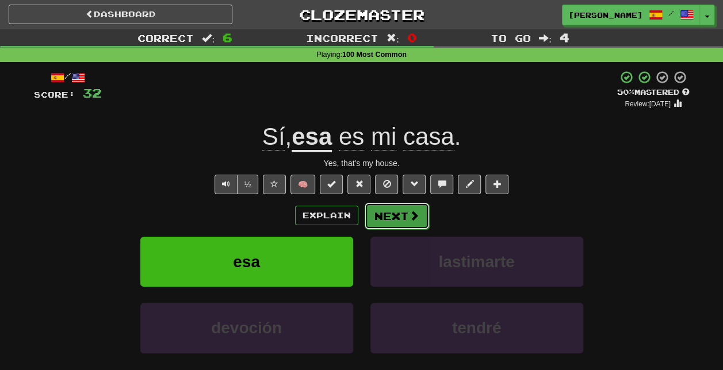
click at [404, 214] on button "Next" at bounding box center [397, 216] width 64 height 26
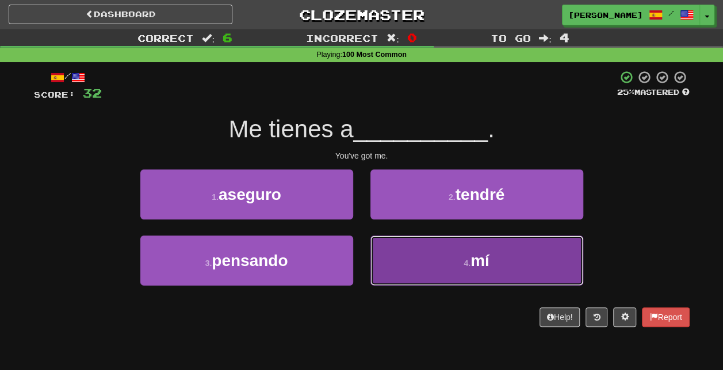
click at [461, 255] on button "4 . mí" at bounding box center [476, 261] width 213 height 50
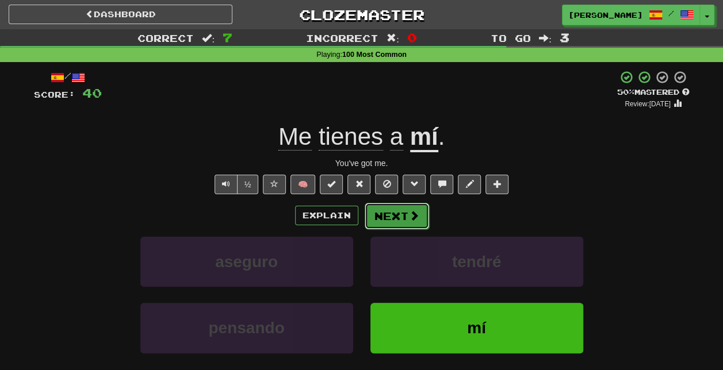
click at [390, 216] on button "Next" at bounding box center [397, 216] width 64 height 26
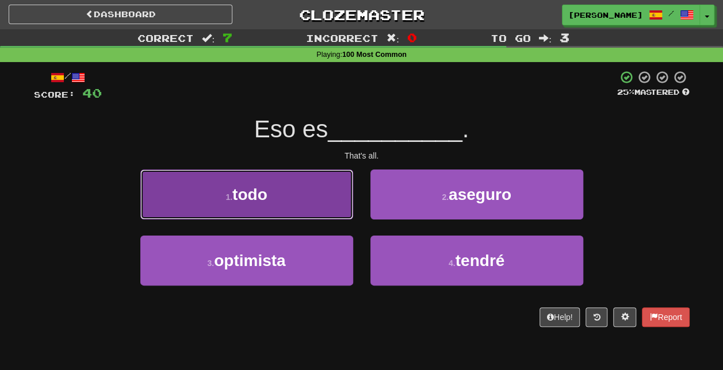
click at [340, 208] on button "1 . todo" at bounding box center [246, 195] width 213 height 50
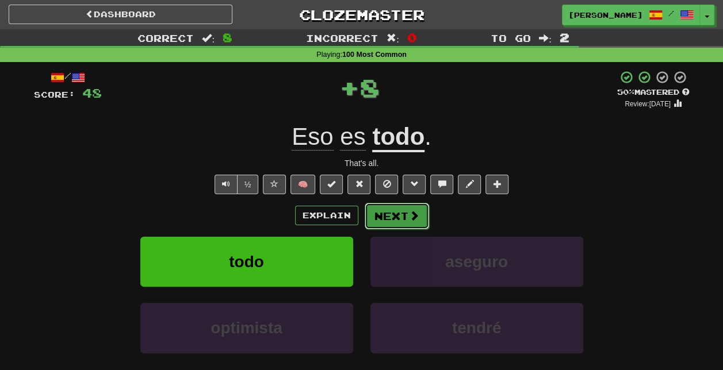
click at [409, 210] on span at bounding box center [414, 215] width 10 height 10
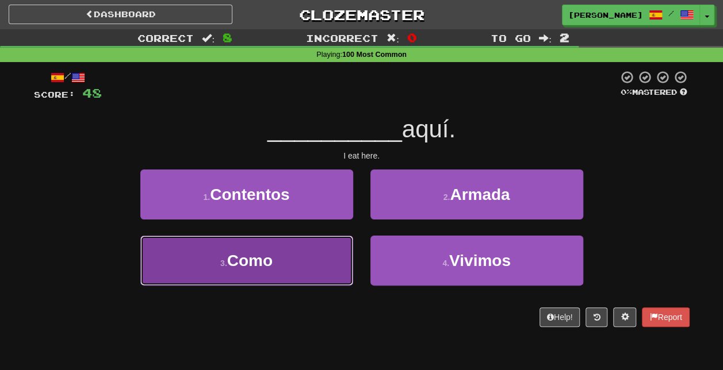
click at [305, 267] on button "3 . Como" at bounding box center [246, 261] width 213 height 50
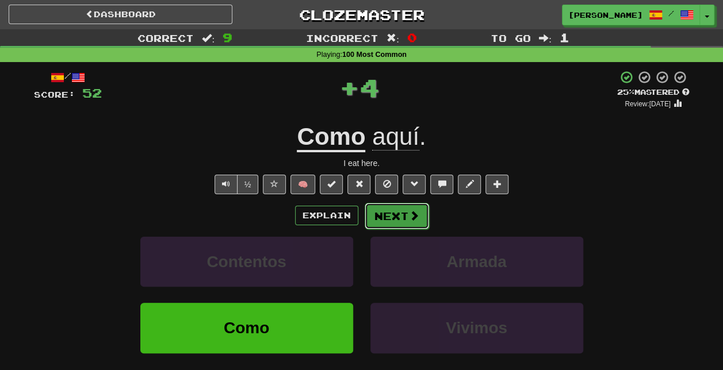
click at [423, 216] on button "Next" at bounding box center [397, 216] width 64 height 26
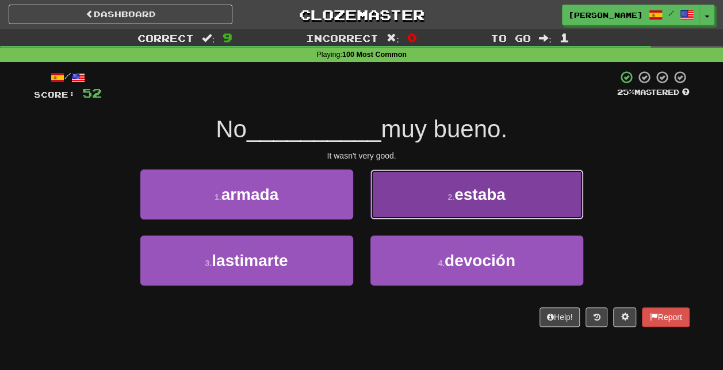
click at [467, 208] on button "2 . estaba" at bounding box center [476, 195] width 213 height 50
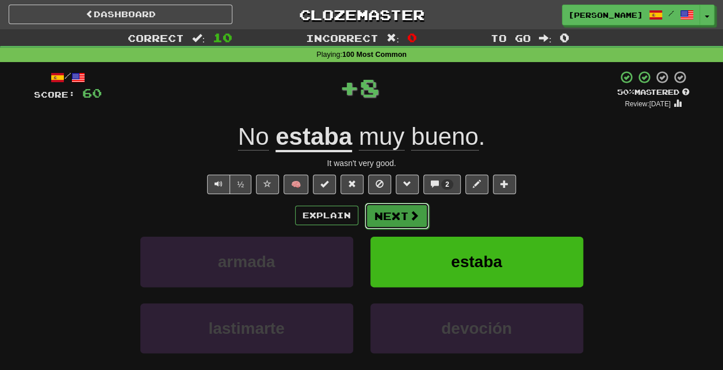
click at [398, 214] on button "Next" at bounding box center [397, 216] width 64 height 26
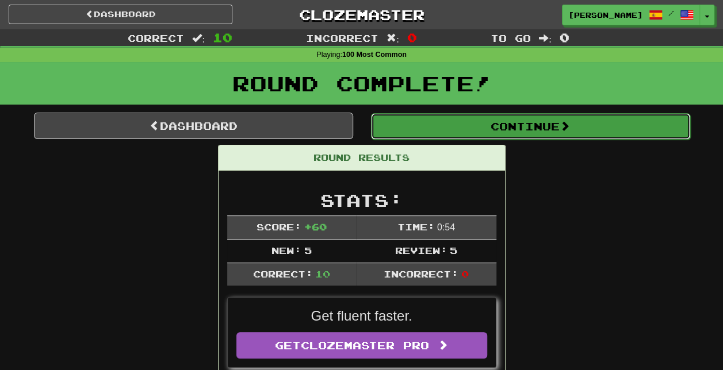
click at [497, 126] on button "Continue" at bounding box center [530, 126] width 319 height 26
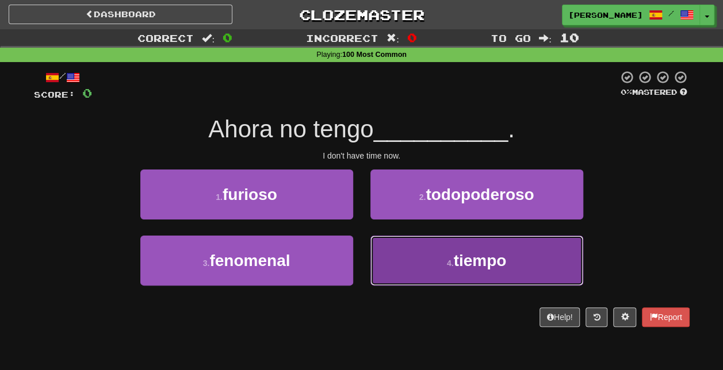
click at [448, 266] on small "4 ." at bounding box center [450, 263] width 7 height 9
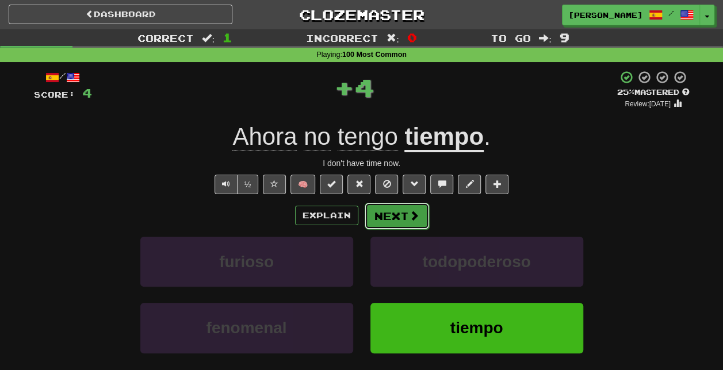
click at [401, 212] on button "Next" at bounding box center [397, 216] width 64 height 26
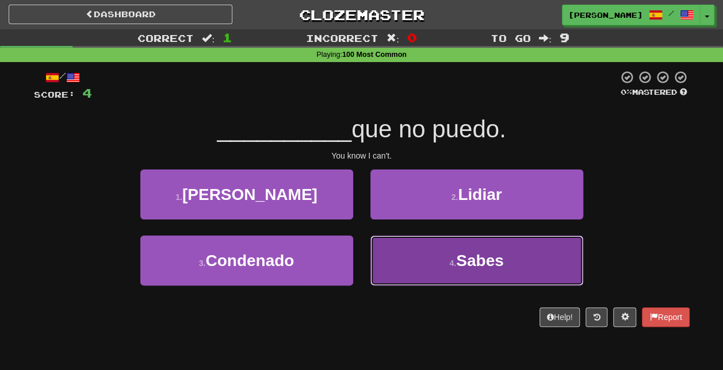
click at [450, 267] on button "4 . Sabes" at bounding box center [476, 261] width 213 height 50
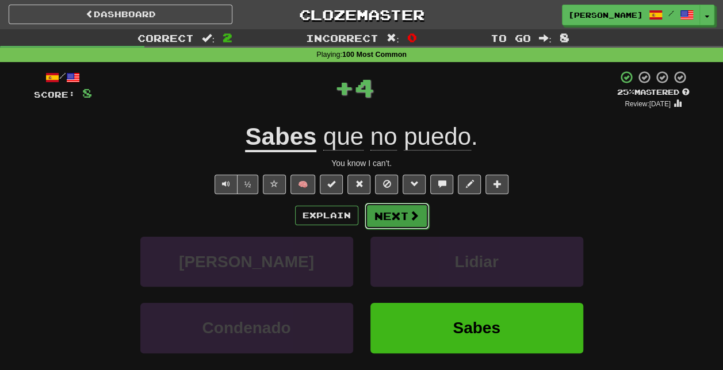
click at [409, 218] on span at bounding box center [414, 215] width 10 height 10
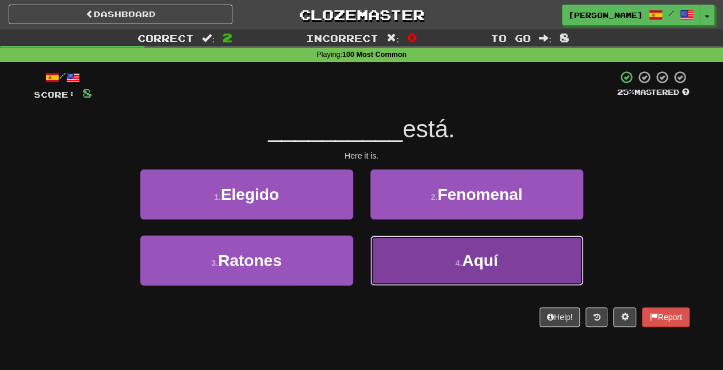
click at [442, 254] on button "4 . Aquí" at bounding box center [476, 261] width 213 height 50
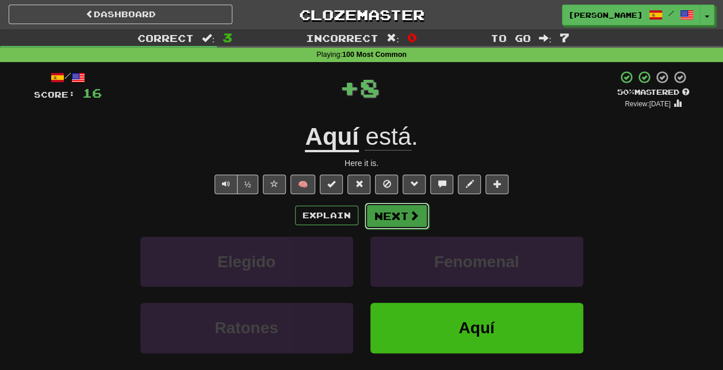
click at [409, 215] on span at bounding box center [414, 215] width 10 height 10
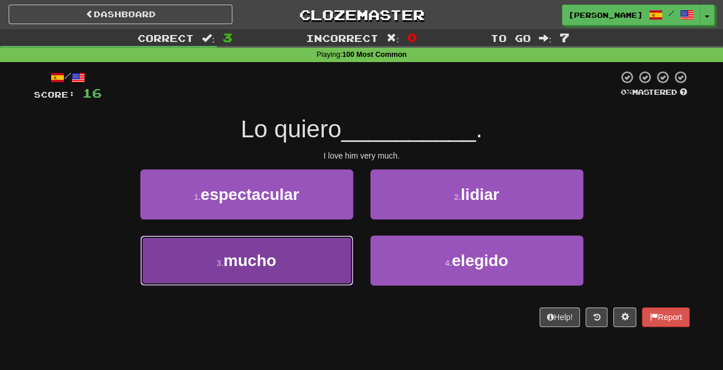
click at [287, 273] on button "3 . mucho" at bounding box center [246, 261] width 213 height 50
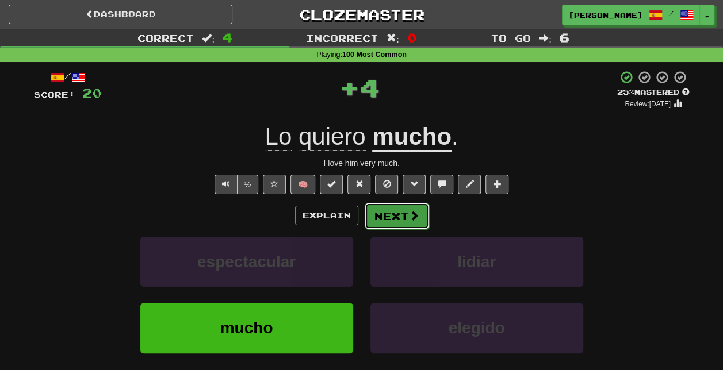
click at [409, 218] on span at bounding box center [414, 215] width 10 height 10
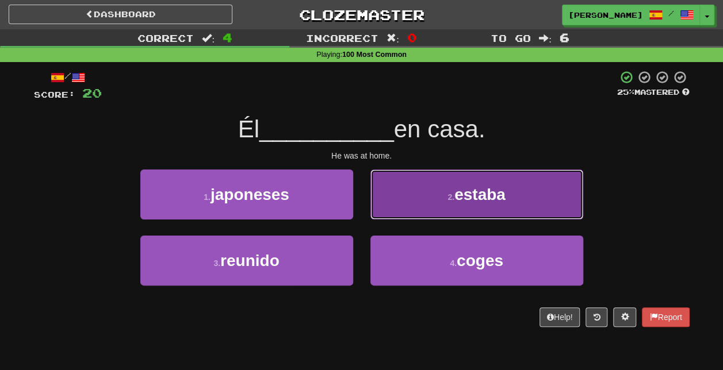
click at [469, 205] on button "2 . estaba" at bounding box center [476, 195] width 213 height 50
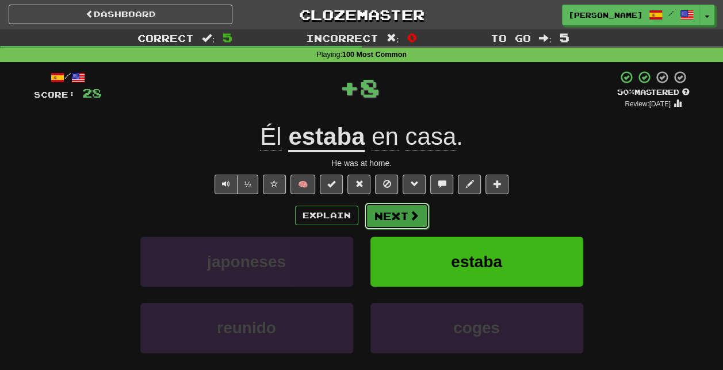
click at [390, 220] on button "Next" at bounding box center [397, 216] width 64 height 26
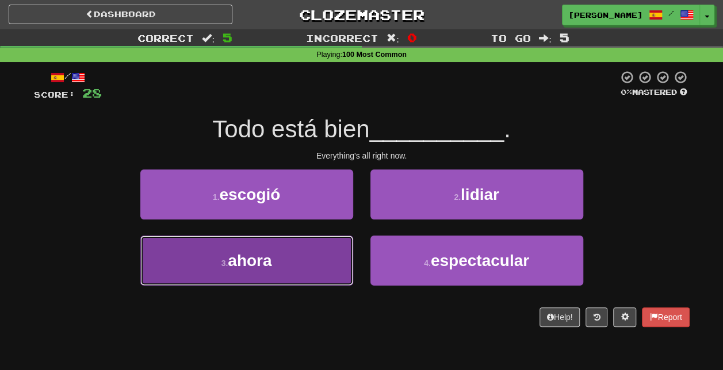
click at [336, 255] on button "3 . ahora" at bounding box center [246, 261] width 213 height 50
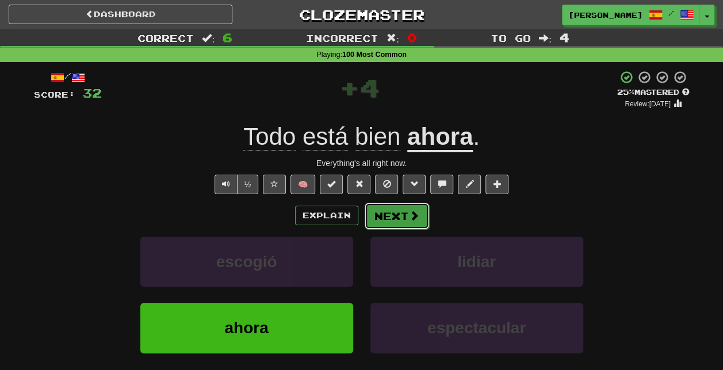
click at [399, 216] on button "Next" at bounding box center [397, 216] width 64 height 26
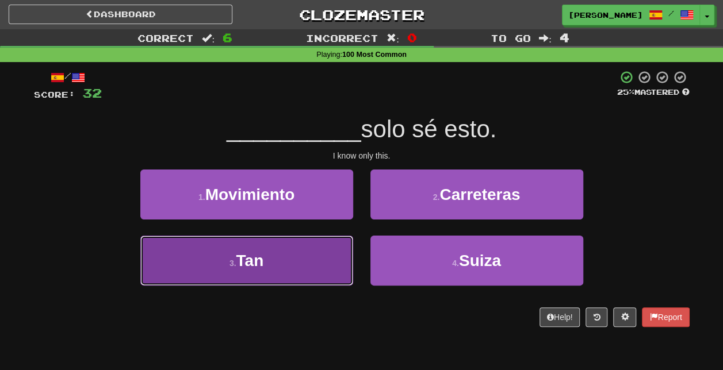
click at [304, 261] on button "3 . Tan" at bounding box center [246, 261] width 213 height 50
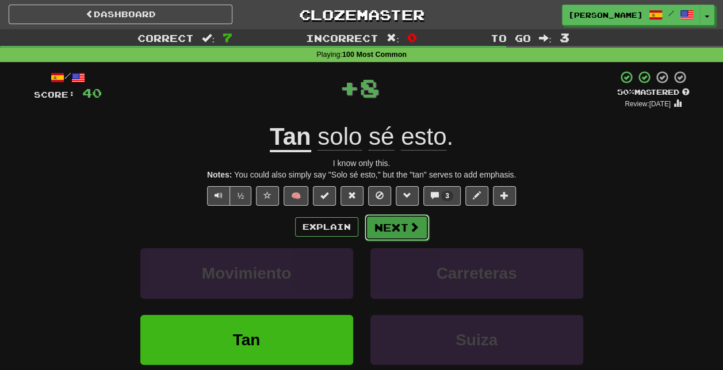
click at [418, 230] on button "Next" at bounding box center [397, 227] width 64 height 26
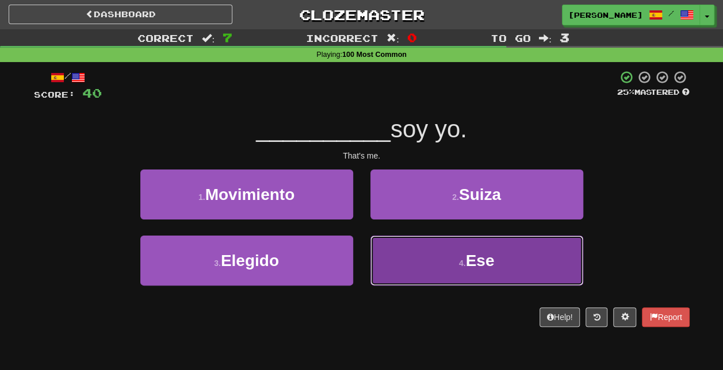
click at [448, 263] on button "4 . Ese" at bounding box center [476, 261] width 213 height 50
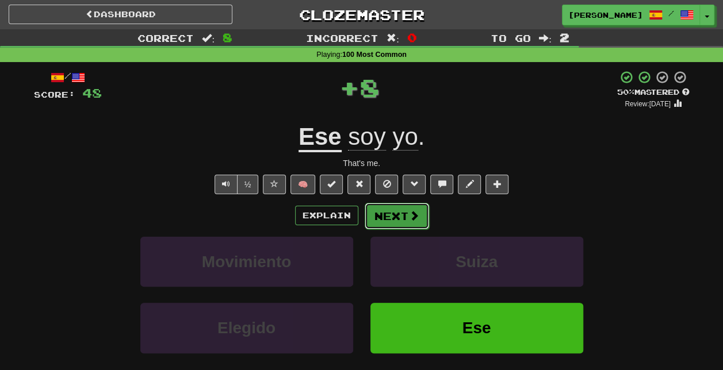
click at [409, 215] on span at bounding box center [414, 215] width 10 height 10
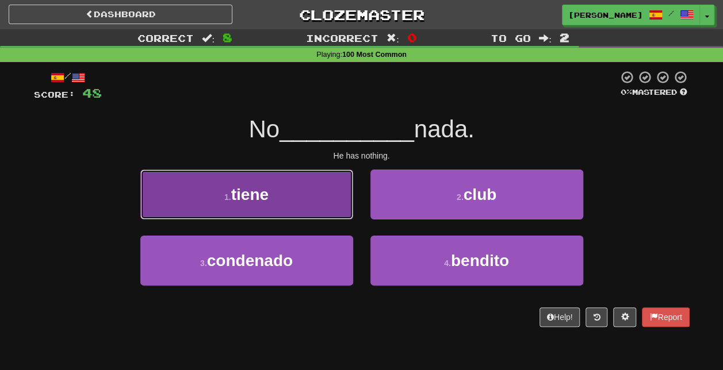
click at [333, 198] on button "1 . tiene" at bounding box center [246, 195] width 213 height 50
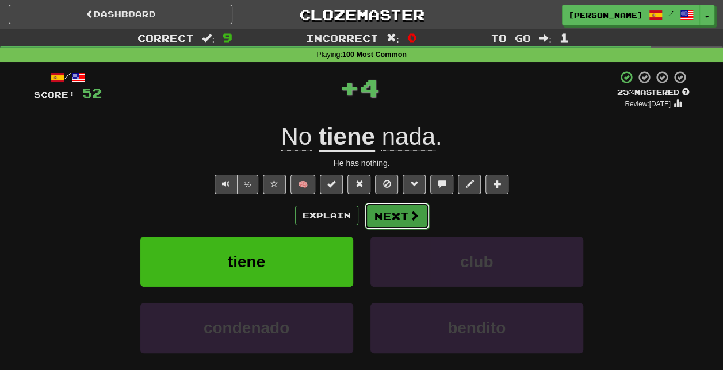
click at [409, 214] on span at bounding box center [414, 215] width 10 height 10
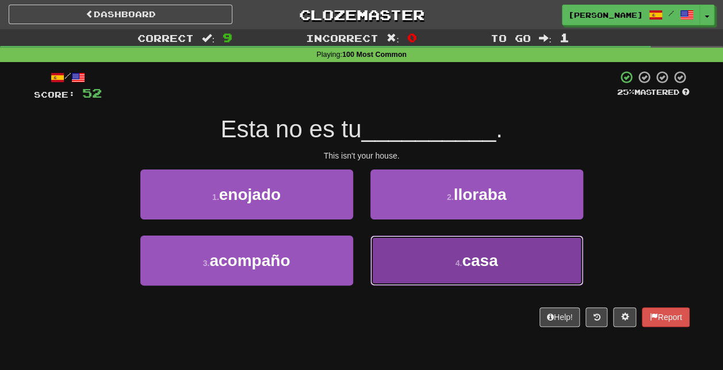
click at [448, 273] on button "4 . casa" at bounding box center [476, 261] width 213 height 50
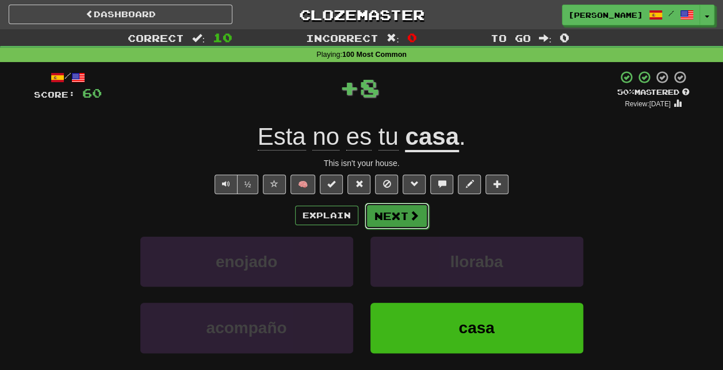
click at [400, 220] on button "Next" at bounding box center [397, 216] width 64 height 26
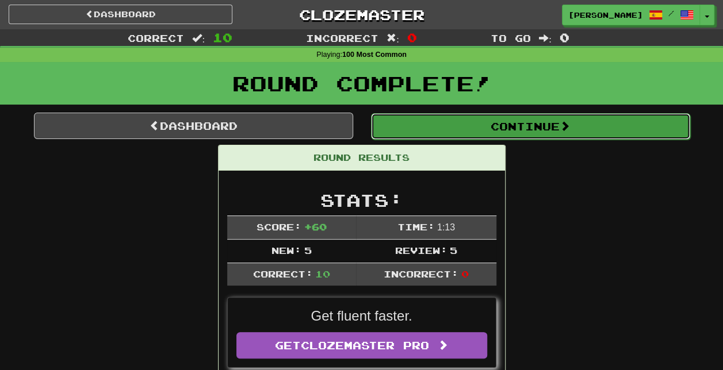
click at [486, 129] on button "Continue" at bounding box center [530, 126] width 319 height 26
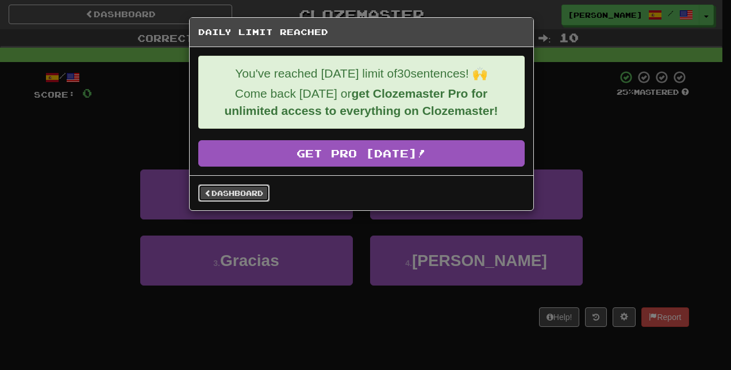
click at [258, 188] on link "Dashboard" at bounding box center [233, 193] width 71 height 17
